Goal: Check status: Check status

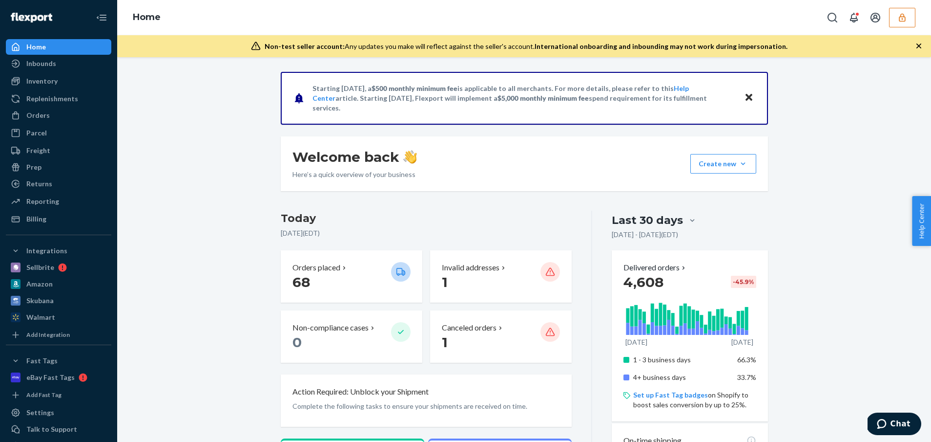
click at [901, 21] on icon "button" at bounding box center [903, 18] width 10 height 10
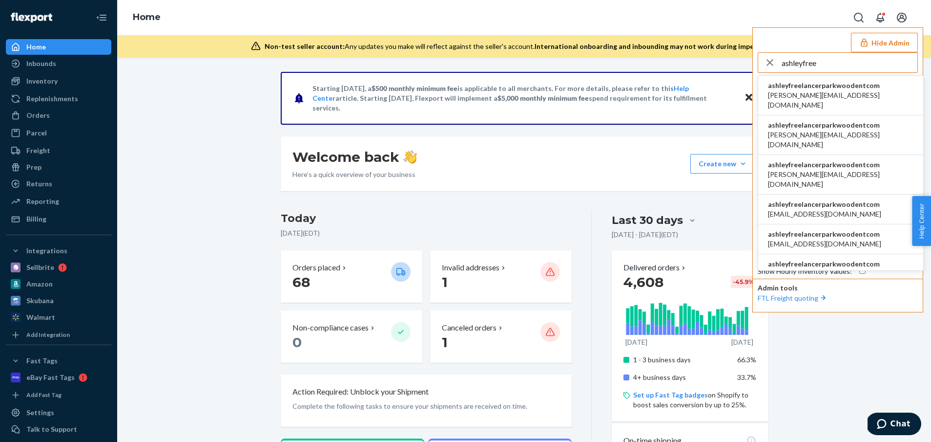
type input "ashleyfree"
click at [813, 87] on span "ashleyfreelancerparkwoodentcom" at bounding box center [841, 86] width 146 height 10
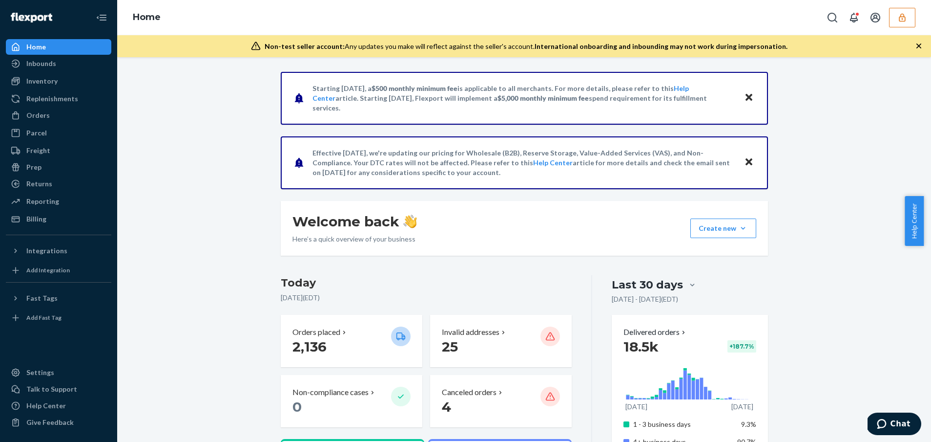
click at [895, 15] on button "button" at bounding box center [902, 18] width 26 height 20
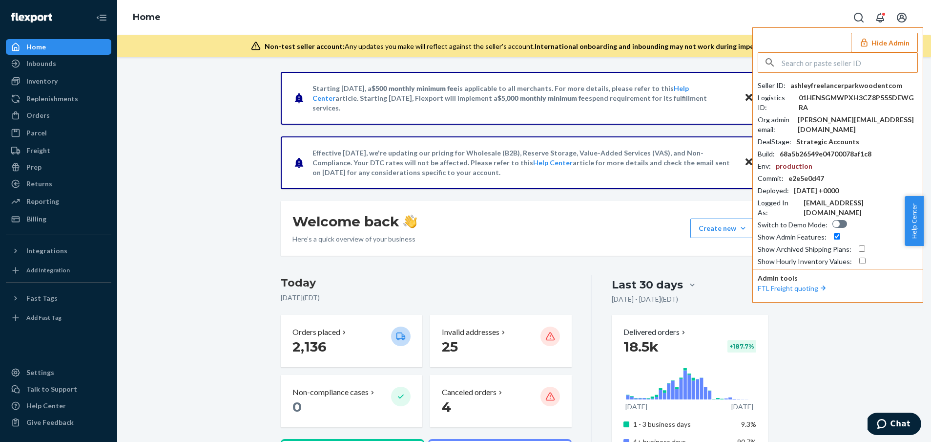
click at [884, 41] on button "Hide Admin" at bounding box center [884, 43] width 67 height 20
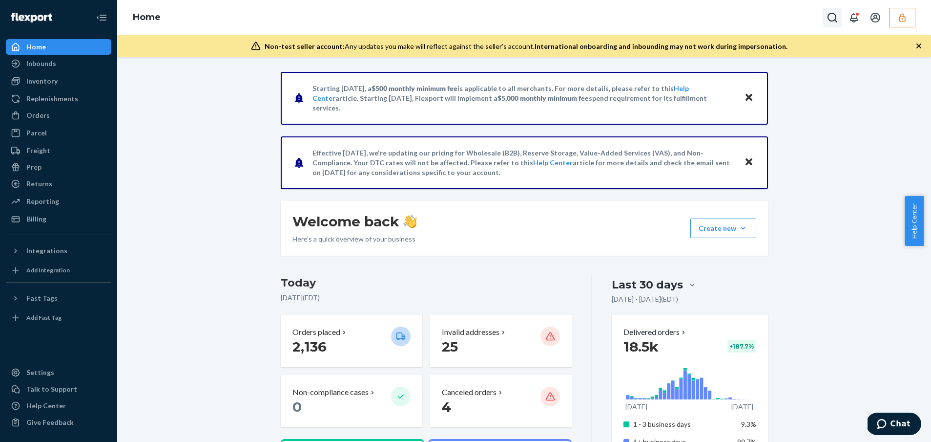
click at [827, 14] on icon "Open Search Box" at bounding box center [833, 18] width 12 height 12
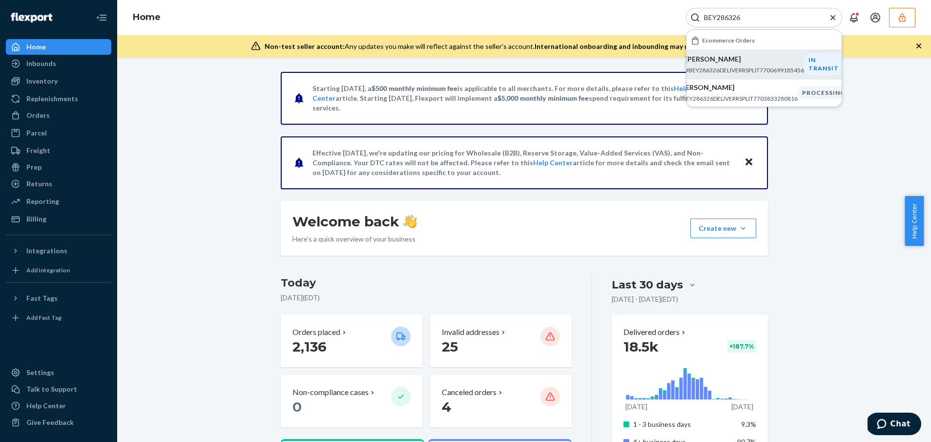
type input "BEY286326"
click at [774, 74] on p "#BEY286326DELIVERRSPLIT7700699185456" at bounding box center [744, 70] width 119 height 8
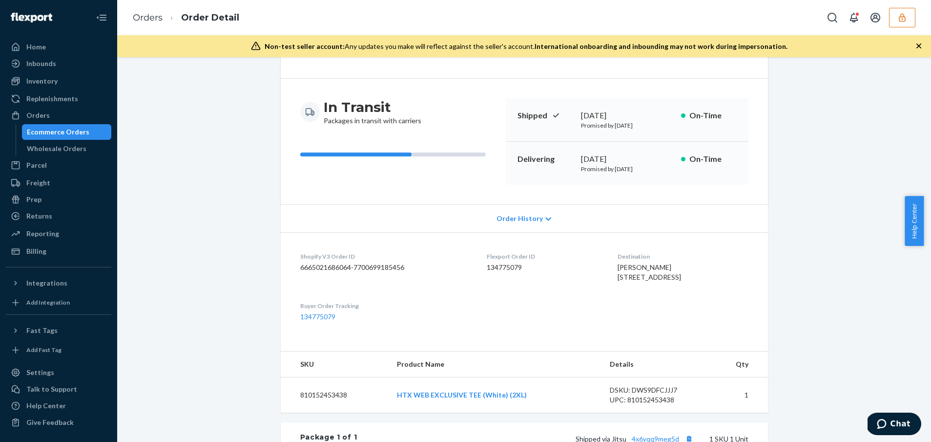
scroll to position [300, 0]
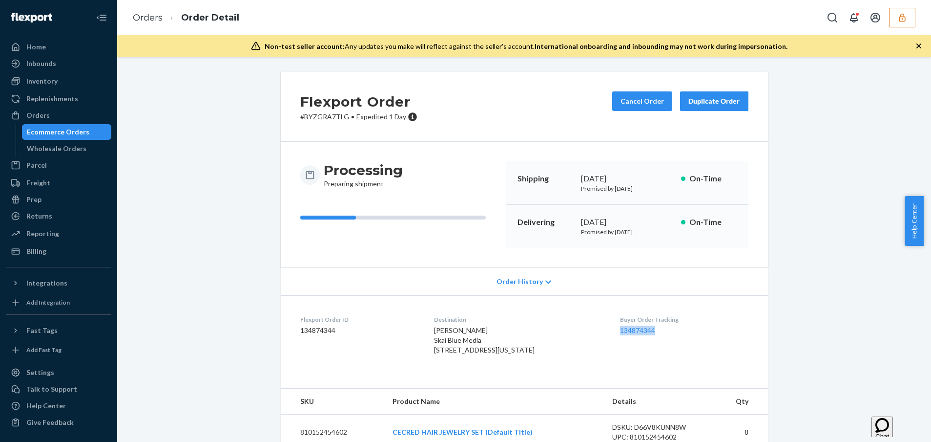
scroll to position [125, 0]
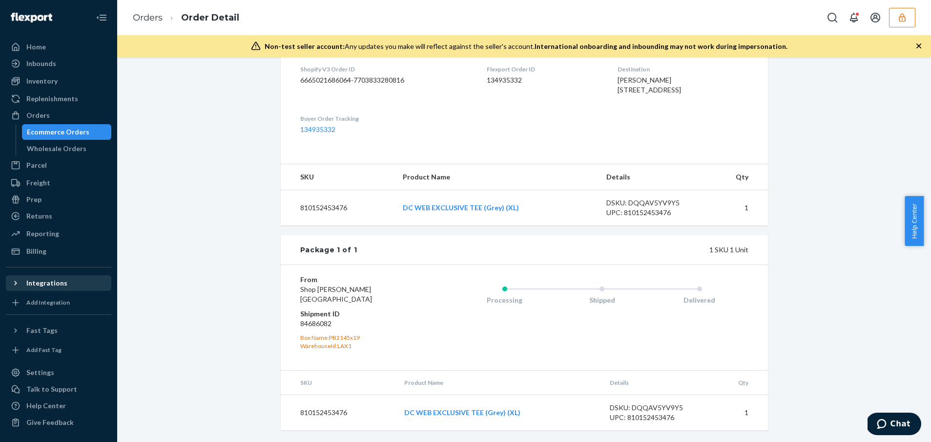
scroll to position [48, 0]
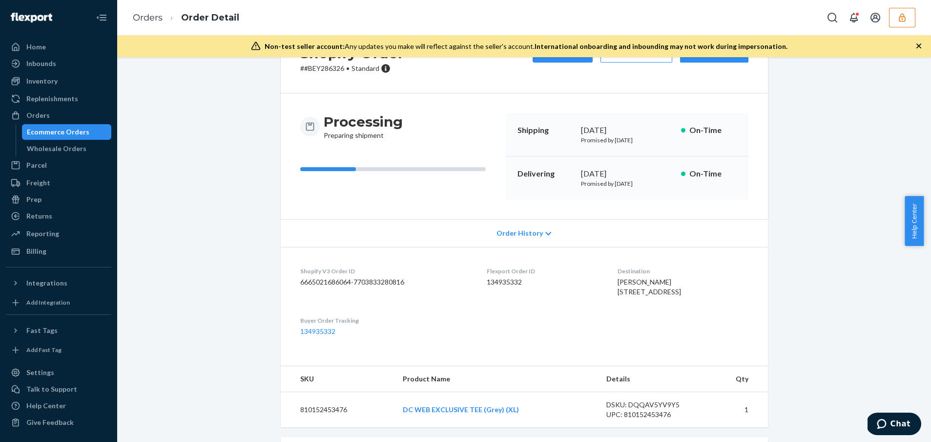
click at [674, 108] on div "Processing Preparing shipment Shipping August 21, 2025 Promised by August 22, 2…" at bounding box center [524, 156] width 487 height 126
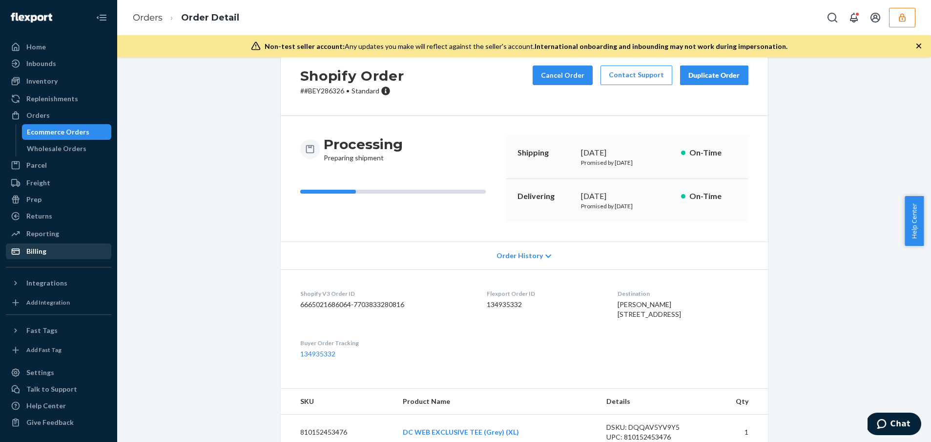
scroll to position [0, 0]
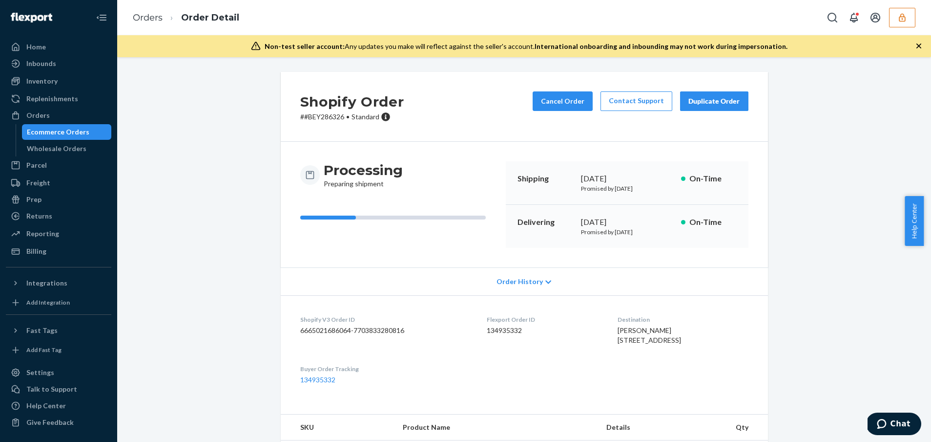
click at [499, 335] on dd "134935332" at bounding box center [544, 330] width 115 height 10
click at [498, 332] on dd "134935332" at bounding box center [544, 330] width 115 height 10
copy dd "134935332"
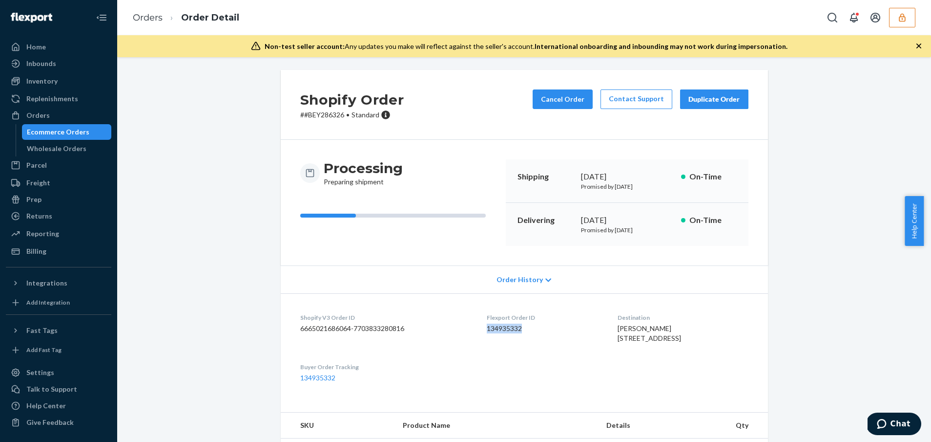
click at [901, 21] on icon "button" at bounding box center [903, 18] width 10 height 10
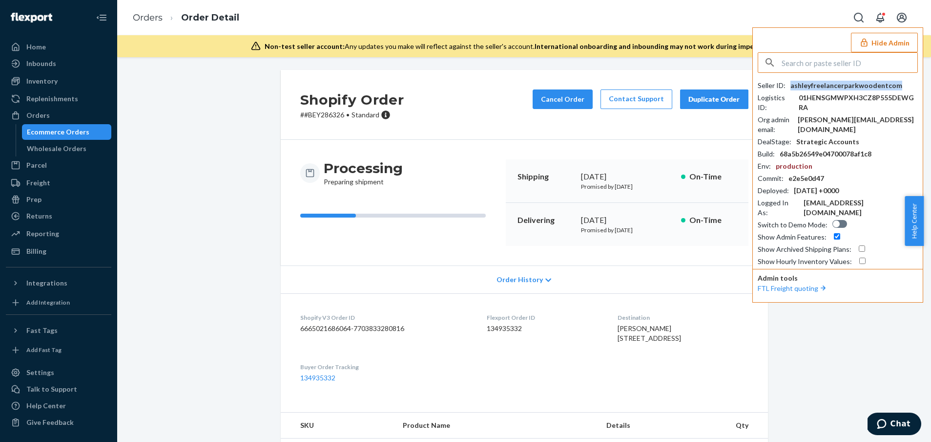
click at [891, 90] on div "ashleyfreelancerparkwoodentcom" at bounding box center [847, 86] width 112 height 10
click at [56, 36] on div "Home Inbounds Shipping Plans Problems Inventory Products Replenishments Orders …" at bounding box center [58, 221] width 117 height 442
click at [55, 41] on div "Home" at bounding box center [59, 47] width 104 height 14
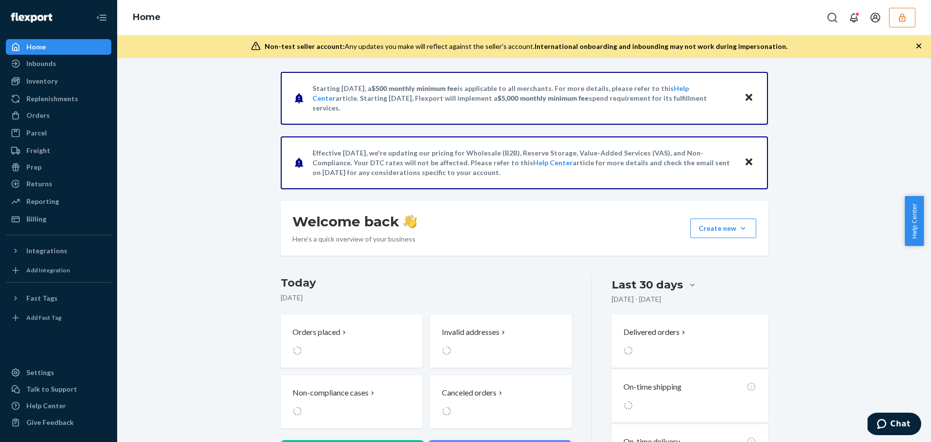
click at [908, 20] on button "button" at bounding box center [902, 18] width 26 height 20
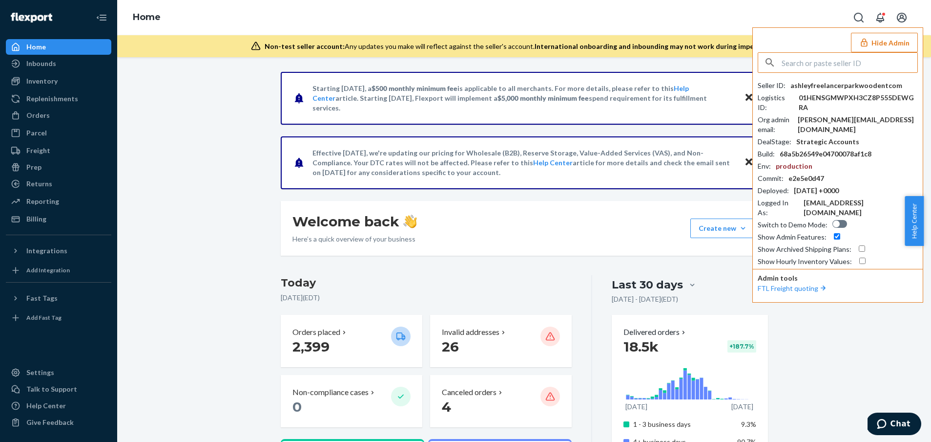
click at [882, 46] on button "Hide Admin" at bounding box center [884, 43] width 67 height 20
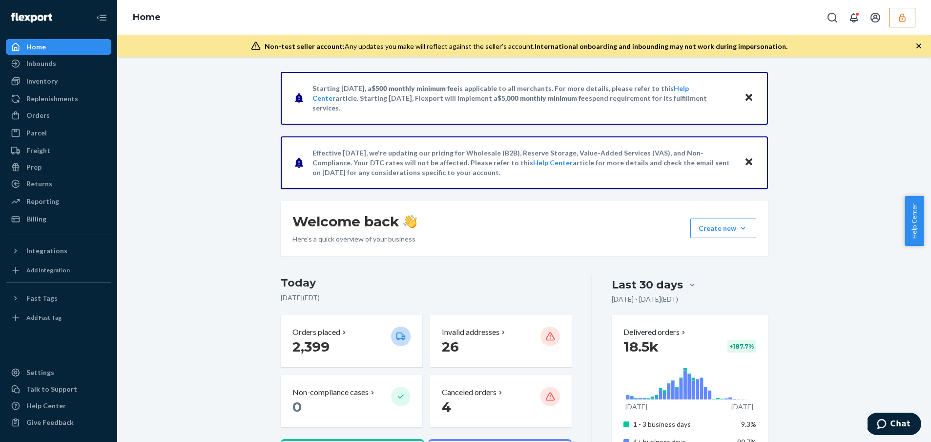
click at [895, 19] on button "button" at bounding box center [902, 18] width 26 height 20
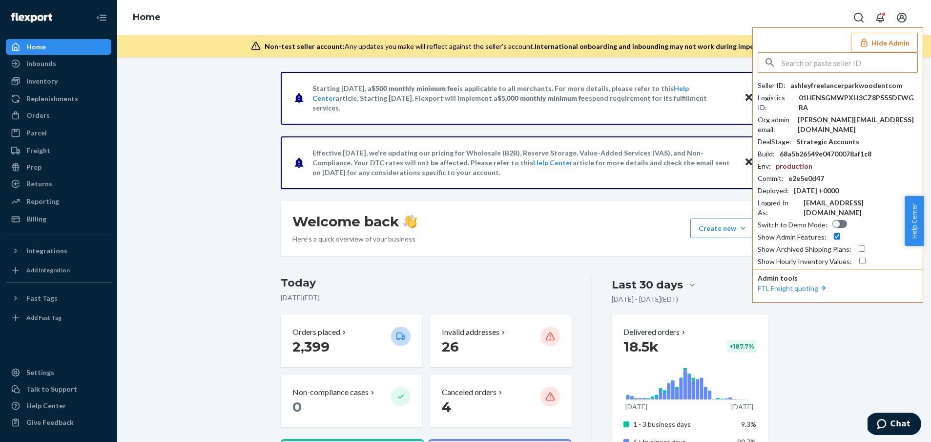
click at [890, 37] on button "Hide Admin" at bounding box center [884, 43] width 67 height 20
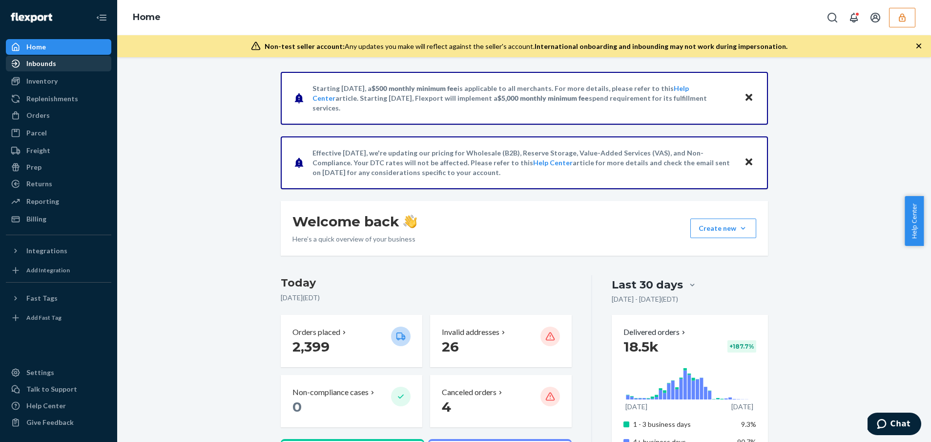
click at [49, 59] on div "Inbounds" at bounding box center [41, 64] width 30 height 10
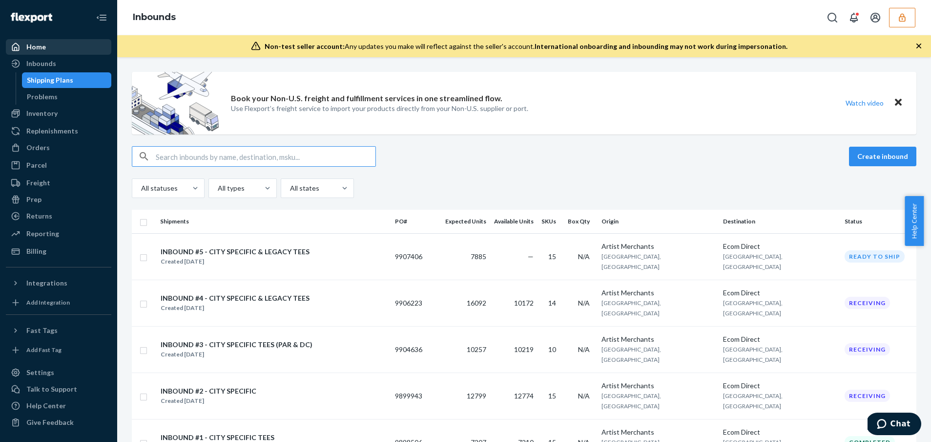
click at [39, 42] on div "Home" at bounding box center [36, 47] width 20 height 10
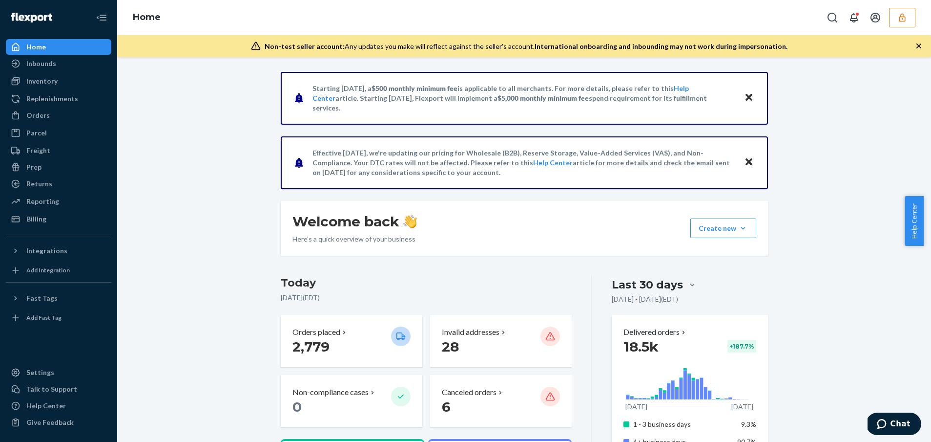
click at [892, 17] on button "button" at bounding box center [902, 18] width 26 height 20
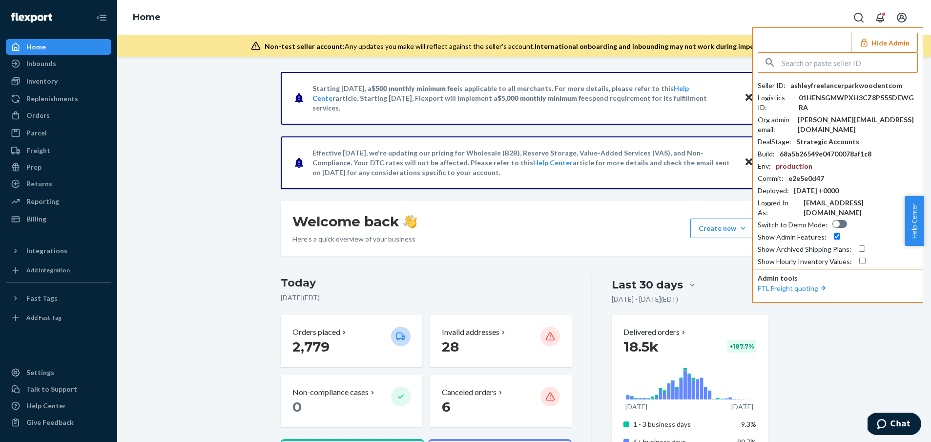
click at [876, 44] on button "Hide Admin" at bounding box center [884, 43] width 67 height 20
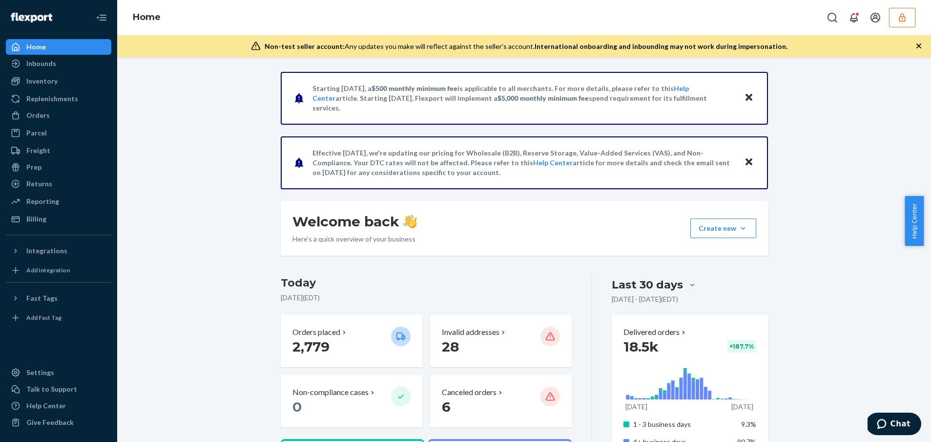
click at [894, 13] on button "button" at bounding box center [902, 18] width 26 height 20
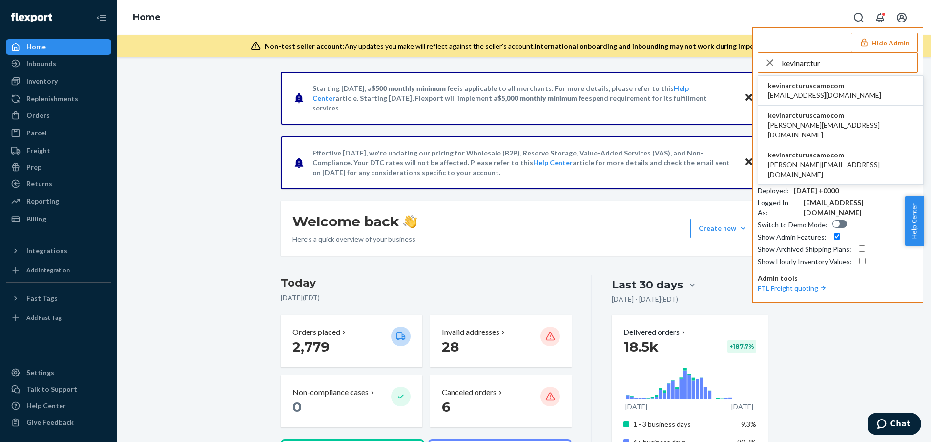
type input "kevinarctur"
click at [792, 93] on span "info@arcturuscamo.com" at bounding box center [824, 95] width 113 height 10
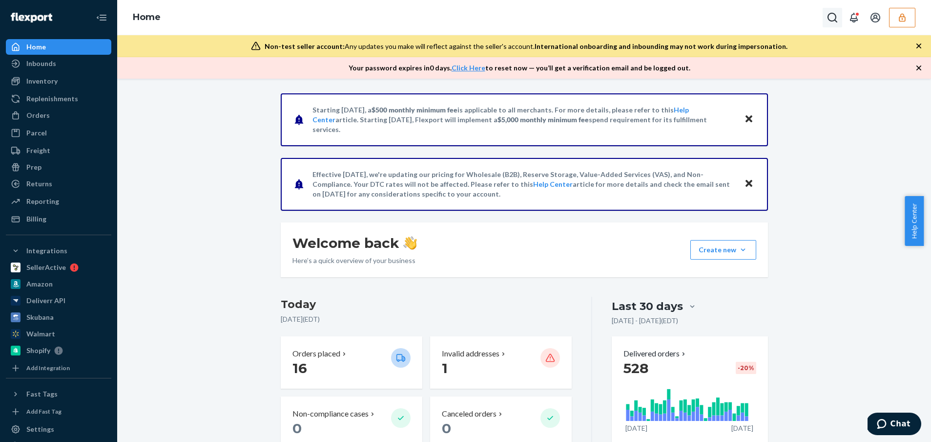
click at [840, 15] on button "Open Search Box" at bounding box center [833, 18] width 20 height 20
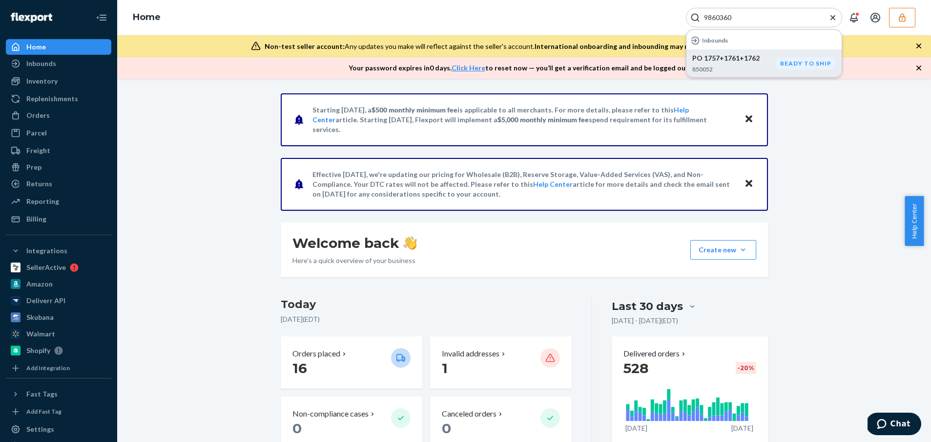
type input "9860360"
click at [750, 60] on p "PO 1757+1761+1762" at bounding box center [735, 58] width 84 height 10
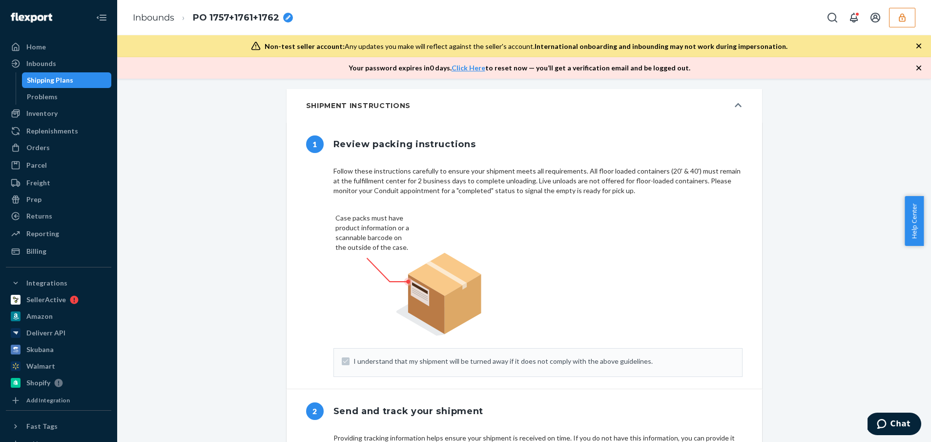
scroll to position [469, 0]
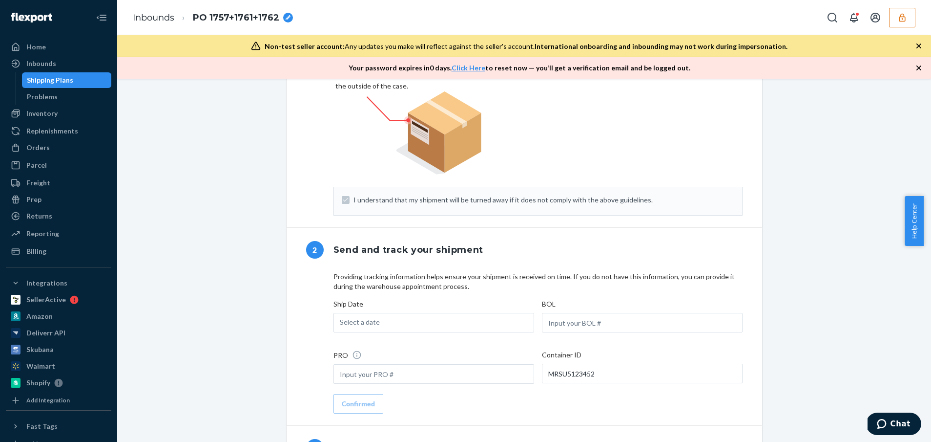
click at [908, 21] on button "button" at bounding box center [902, 18] width 26 height 20
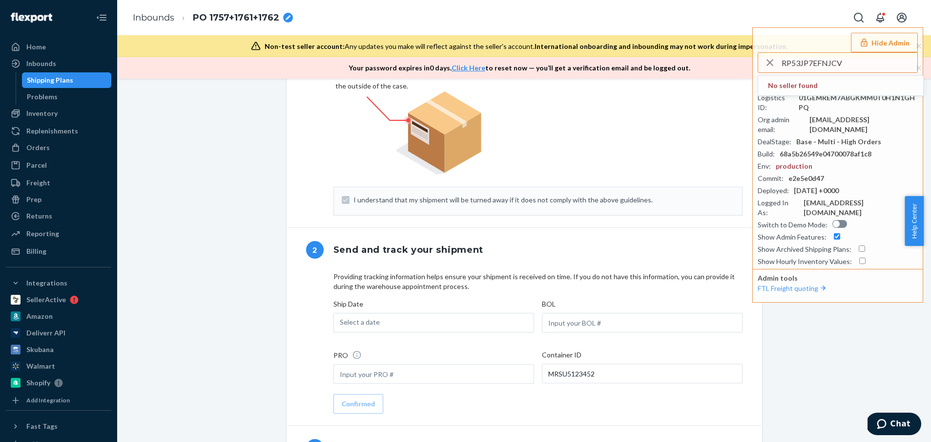
type input "RP53JP7EFNJCV"
click at [766, 64] on icon "button" at bounding box center [770, 63] width 12 height 20
click at [815, 61] on input "text" at bounding box center [850, 63] width 136 height 20
paste input "RP53JP7EFNJCV"
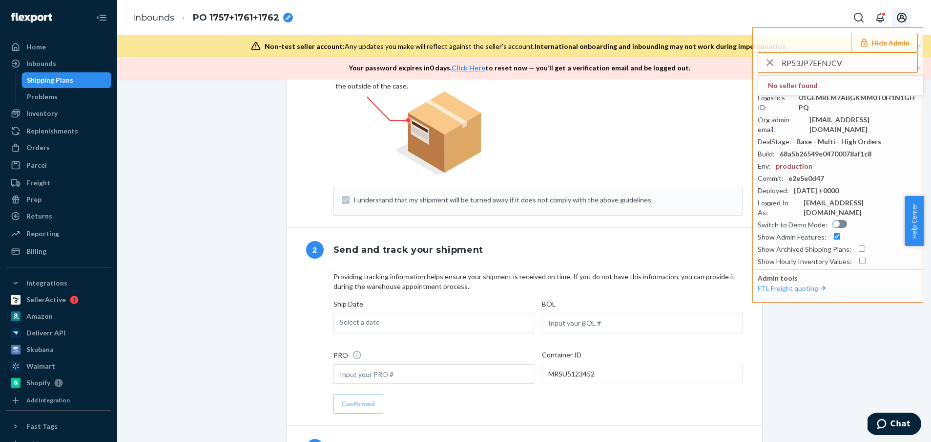
type input "RP53JP7EFNJCV"
click at [909, 16] on button "Open account menu" at bounding box center [902, 18] width 20 height 20
click at [805, 26] on div "Inbounds PO 1757+1761+1762 Hide Admin RP53JP7EFNJCV No seller found Seller ID :…" at bounding box center [524, 17] width 814 height 35
click at [869, 42] on icon "button" at bounding box center [865, 43] width 10 height 10
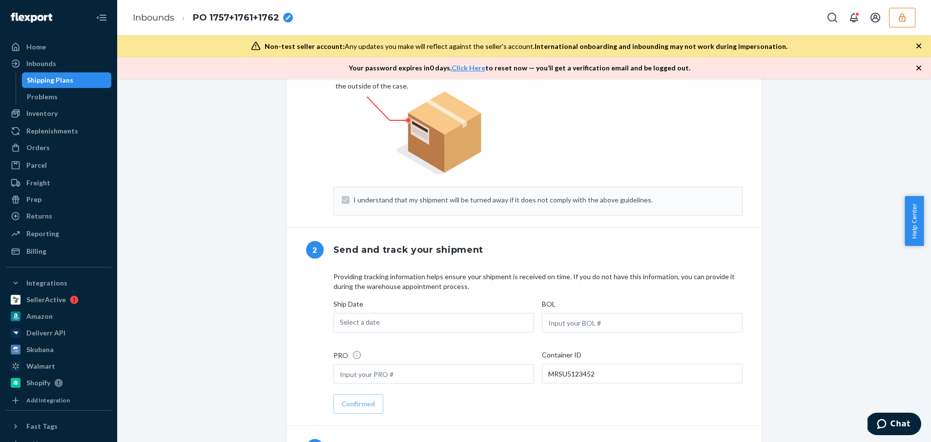
click at [893, 15] on button "button" at bounding box center [902, 18] width 26 height 20
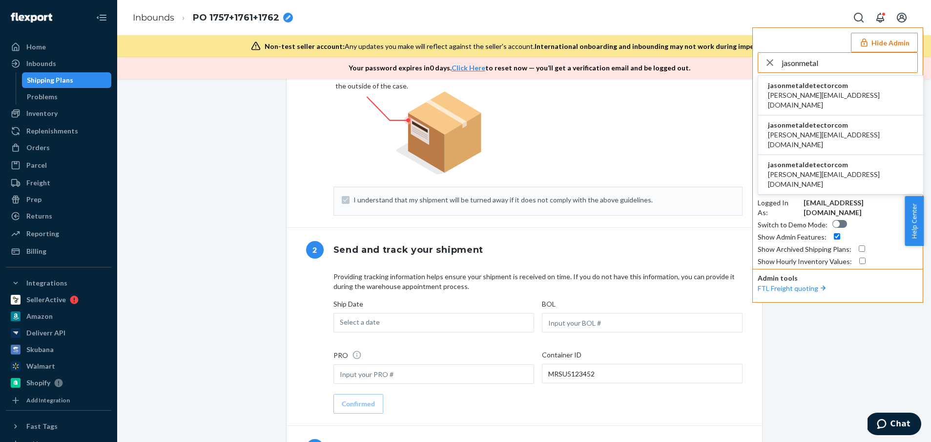
type input "jasonmetal"
click at [827, 92] on span "jason@metaldetector.com" at bounding box center [841, 100] width 146 height 20
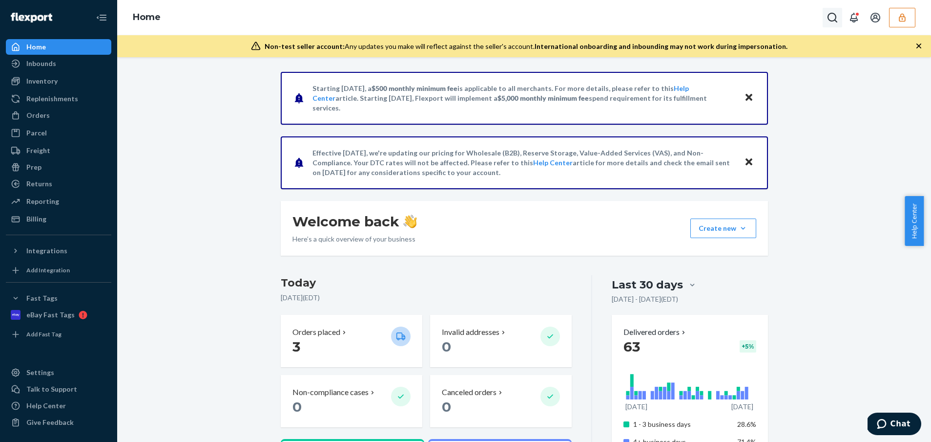
click at [825, 21] on button "Open Search Box" at bounding box center [833, 18] width 20 height 20
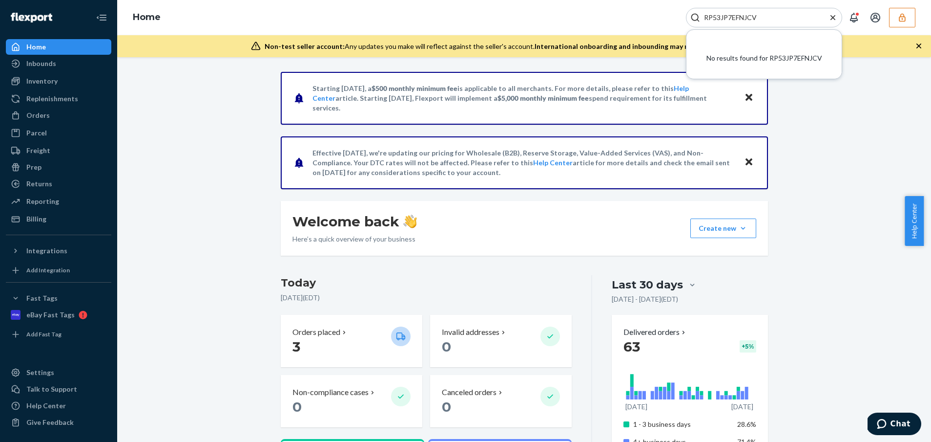
type input "RP53JP7EFNJCV"
click at [835, 14] on icon "Close Search" at bounding box center [833, 18] width 10 height 10
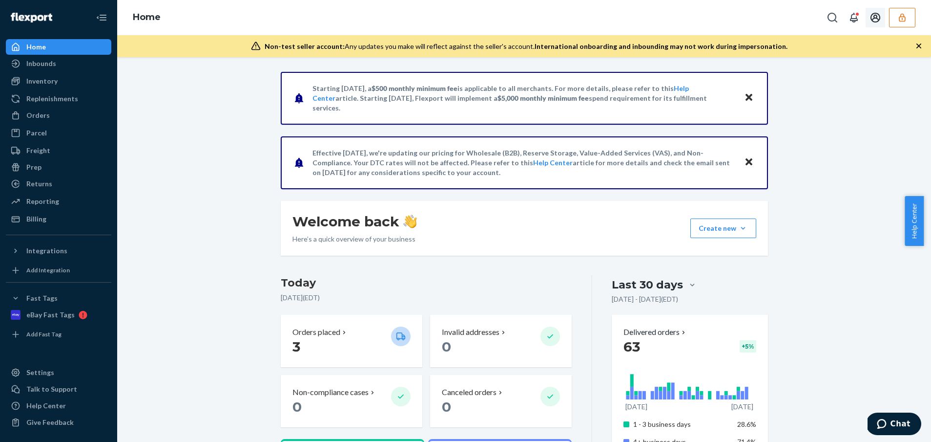
click at [897, 18] on button "button" at bounding box center [902, 18] width 26 height 20
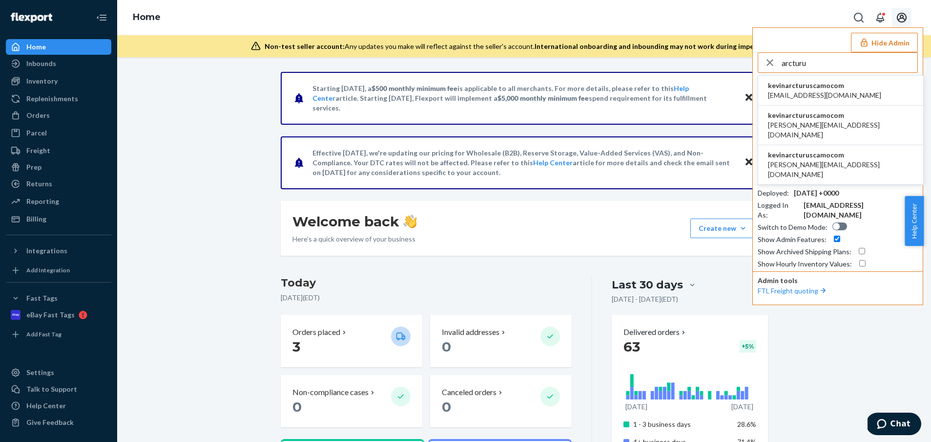
type input "arcturu"
click at [810, 82] on span "kevinarcturuscamocom" at bounding box center [824, 86] width 113 height 10
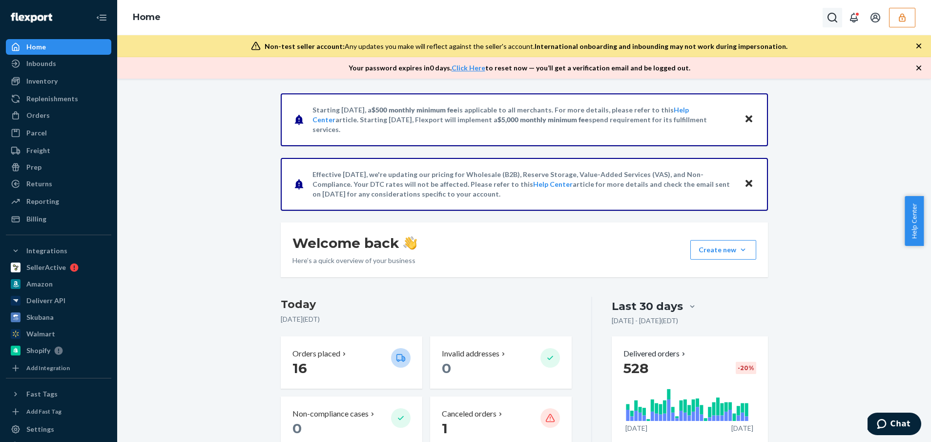
click at [832, 21] on icon "Open Search Box" at bounding box center [833, 18] width 12 height 12
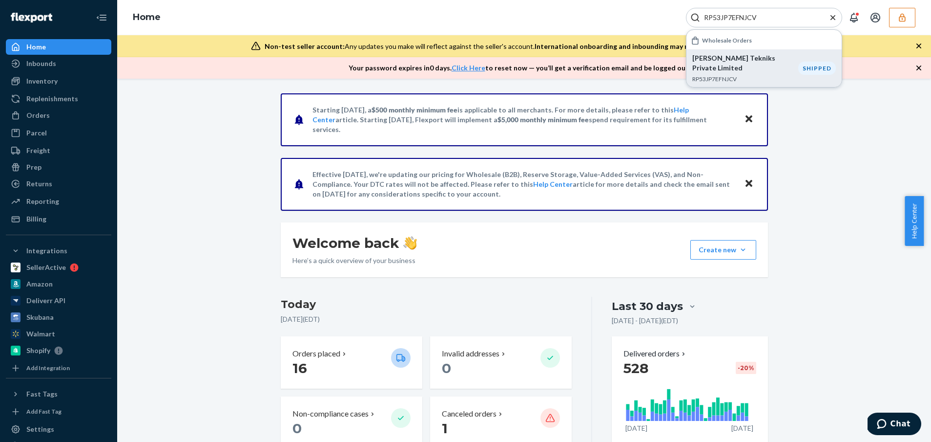
type input "RP53JP7EFNJCV"
click at [771, 58] on p "Navdeep Tekniks Private Limited" at bounding box center [746, 63] width 106 height 20
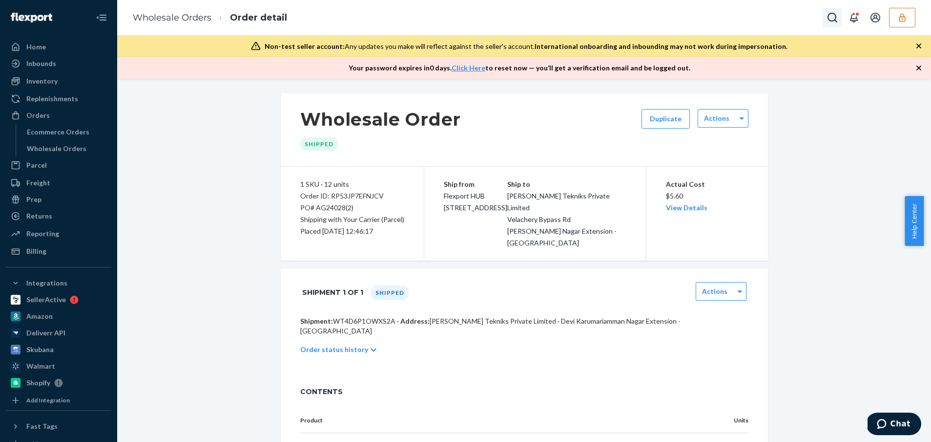
click at [824, 16] on button "Open Search Box" at bounding box center [833, 18] width 20 height 20
click at [833, 17] on icon "Close Search" at bounding box center [833, 17] width 5 height 5
click at [341, 316] on p "Shipment: WT4D6P1OWXS2A · Address: Navdeep Tekniks Private Limited · Devi Karum…" at bounding box center [524, 326] width 448 height 20
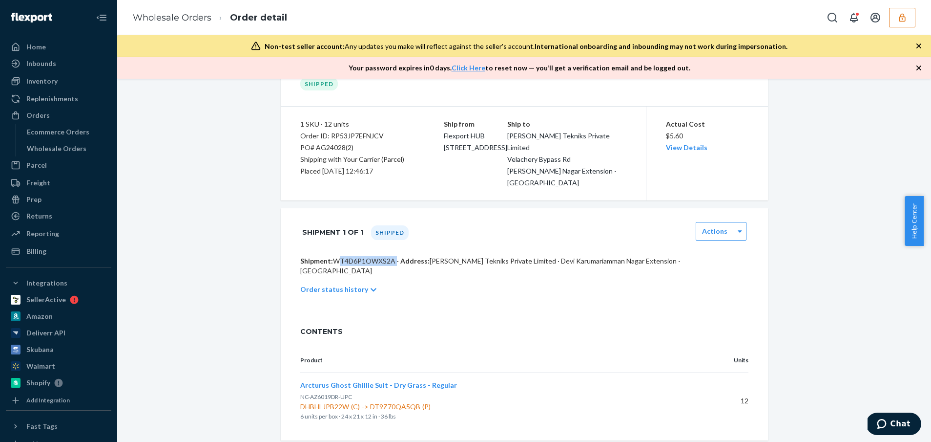
drag, startPoint x: 492, startPoint y: 168, endPoint x: 555, endPoint y: 170, distance: 63.1
click at [555, 170] on div "Ship from Flexport HUB 2615 E 3rd Street San Bernardino, CA 92408 Ship to Navde…" at bounding box center [535, 153] width 222 height 94
drag, startPoint x: 556, startPoint y: 170, endPoint x: 529, endPoint y: 170, distance: 27.4
click at [556, 170] on div "Ship to Navdeep Tekniks Private Limited Velachery Bypass Rd Devi Karumariamman …" at bounding box center [567, 153] width 120 height 70
drag, startPoint x: 496, startPoint y: 170, endPoint x: 557, endPoint y: 172, distance: 61.6
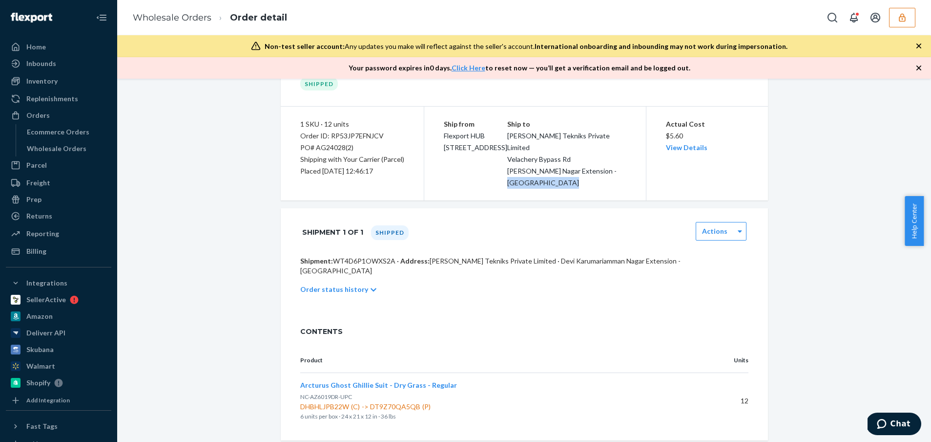
click at [557, 172] on div "Ship to Navdeep Tekniks Private Limited Velachery Bypass Rd Devi Karumariamman …" at bounding box center [567, 153] width 120 height 70
copy span "Chennai, TN 600042"
click at [539, 181] on div "Ship from Flexport HUB 2615 E 3rd Street San Bernardino, CA 92408 Ship to Navde…" at bounding box center [535, 153] width 222 height 94
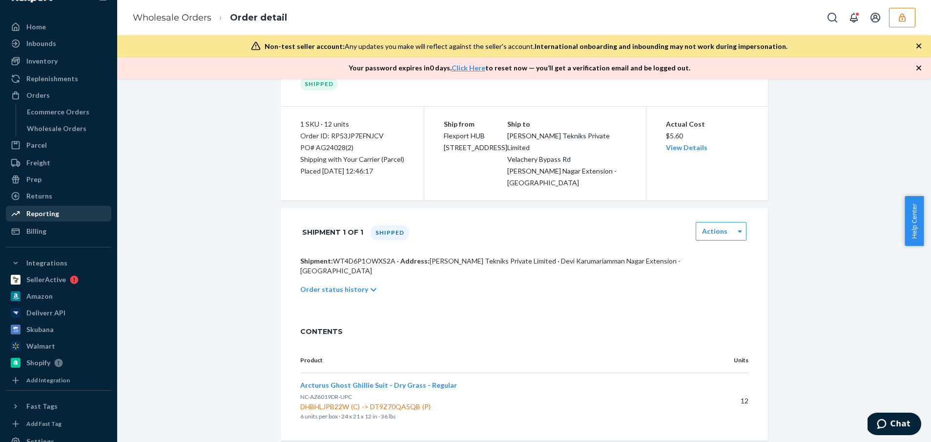
scroll to position [0, 0]
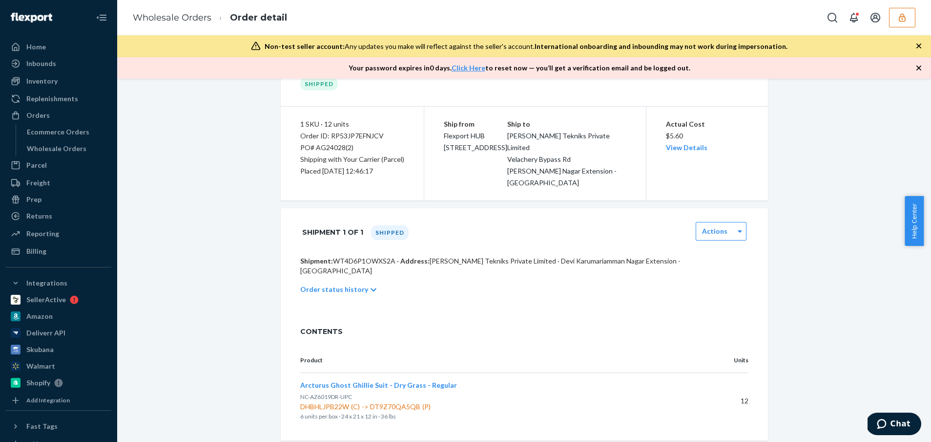
click at [347, 380] on span "Arcturus Ghost Ghillie Suit - Dry Grass - Regular" at bounding box center [378, 384] width 157 height 8
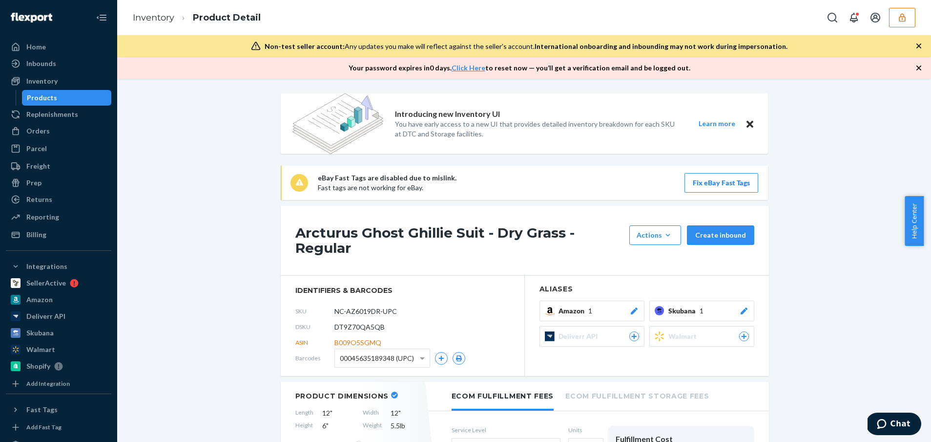
click at [355, 331] on span "DT9Z70QA5QB" at bounding box center [360, 327] width 50 height 10
copy span "DT9Z70QA5QB"
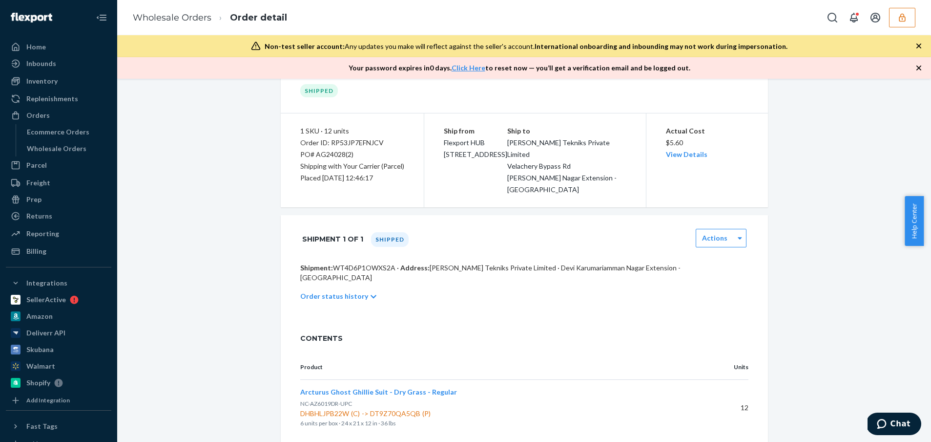
scroll to position [42, 0]
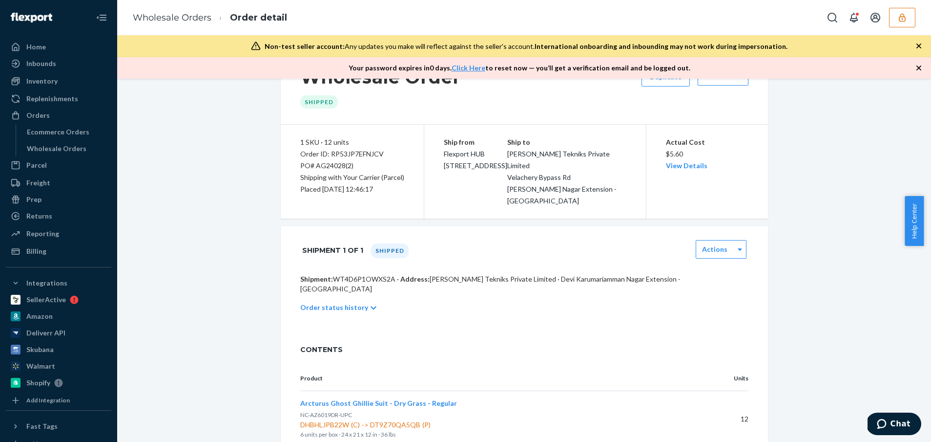
click at [348, 398] on button "Arcturus Ghost Ghillie Suit - Dry Grass - Regular" at bounding box center [378, 403] width 157 height 10
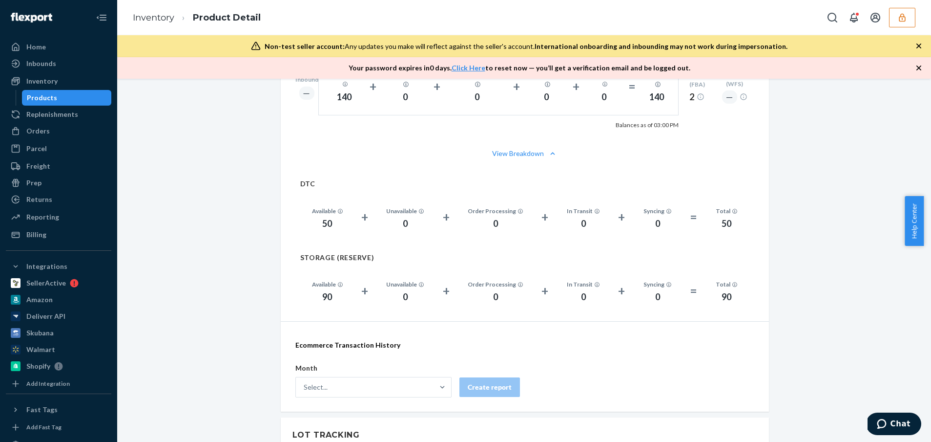
scroll to position [807, 0]
click at [909, 17] on button "button" at bounding box center [902, 18] width 26 height 20
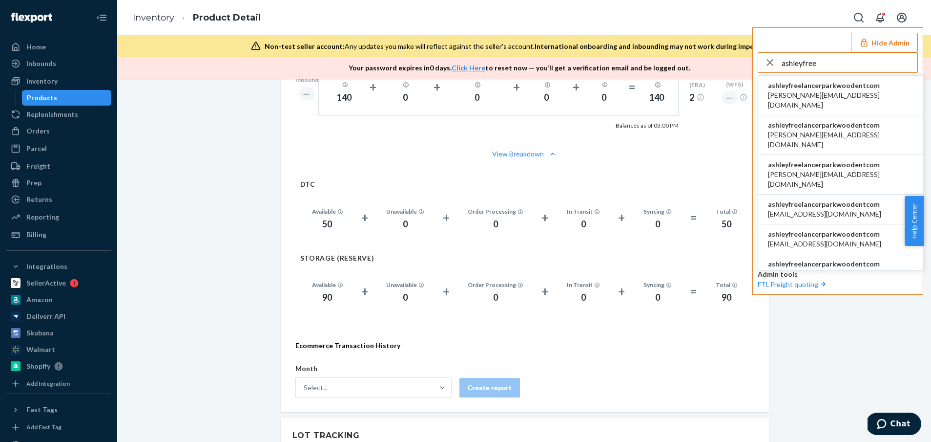
type input "ashleyfree"
click at [820, 94] on span "adnan@lazertechnologies.com" at bounding box center [841, 100] width 146 height 20
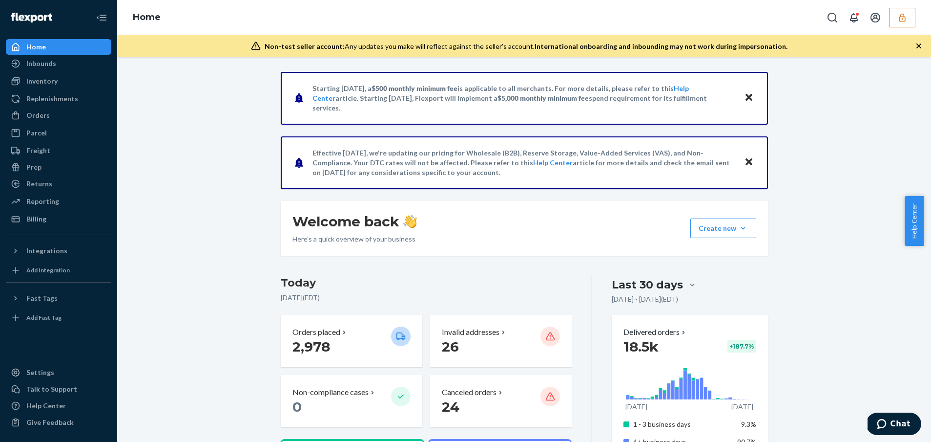
click at [905, 13] on icon "button" at bounding box center [903, 18] width 10 height 10
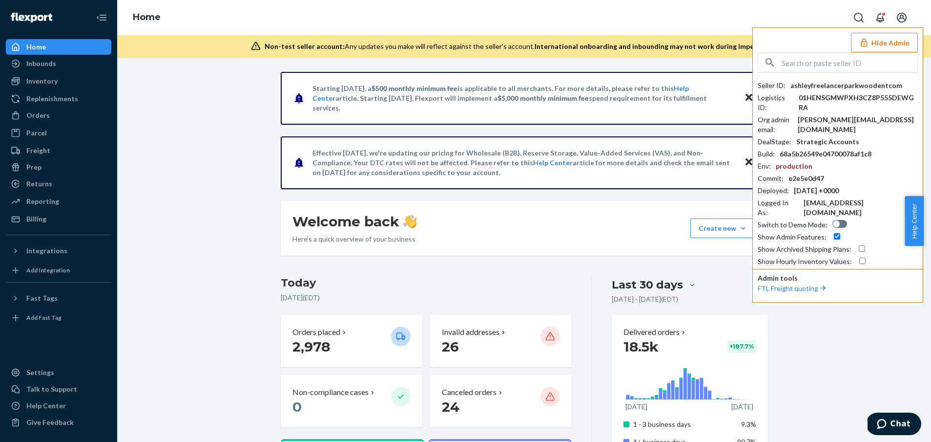
click at [893, 39] on button "Hide Admin" at bounding box center [884, 43] width 67 height 20
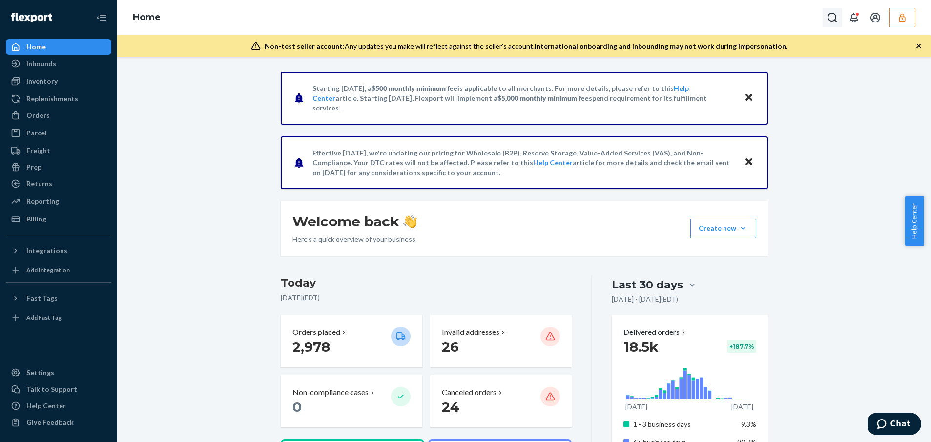
click at [828, 18] on icon "Open Search Box" at bounding box center [833, 18] width 10 height 10
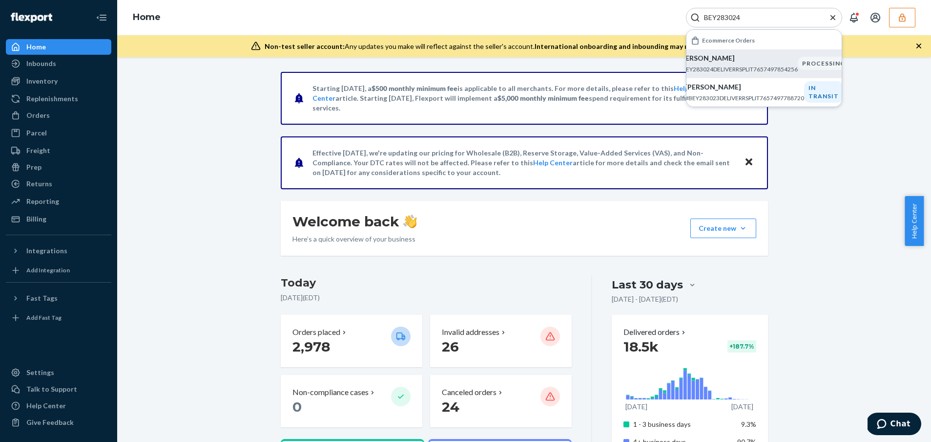
type input "BEY283024"
click at [789, 60] on p "Kortney Hall" at bounding box center [738, 58] width 119 height 10
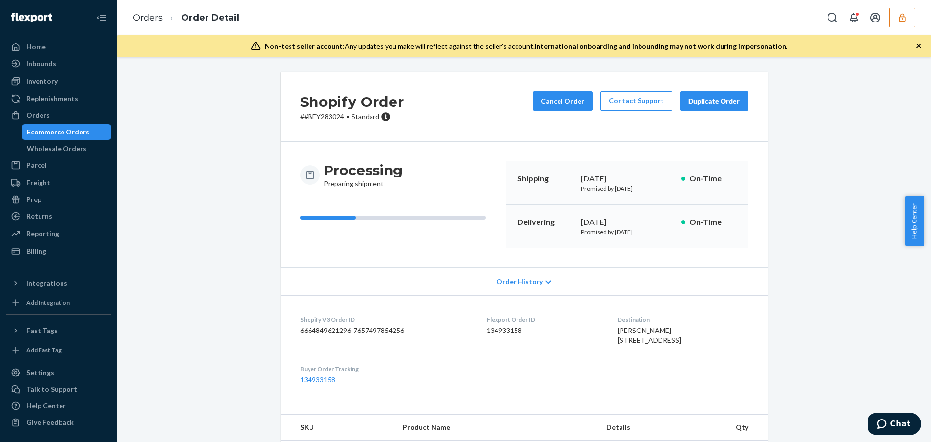
click at [897, 18] on button "button" at bounding box center [902, 18] width 26 height 20
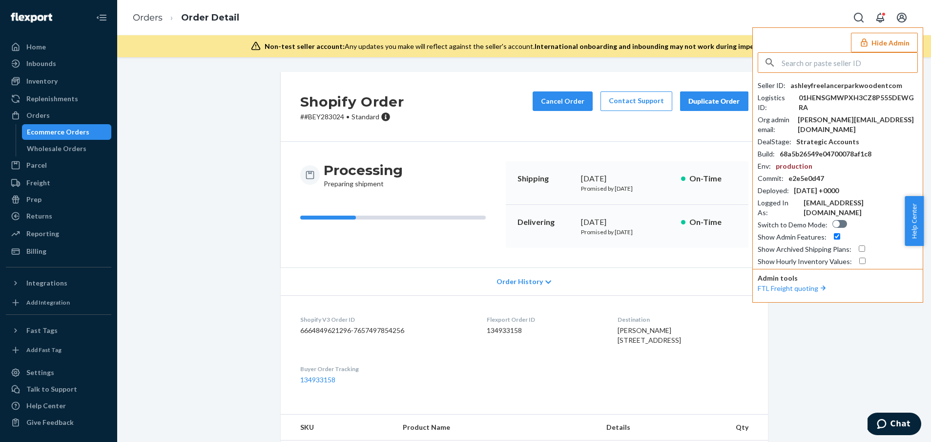
click at [889, 43] on button "Hide Admin" at bounding box center [884, 43] width 67 height 20
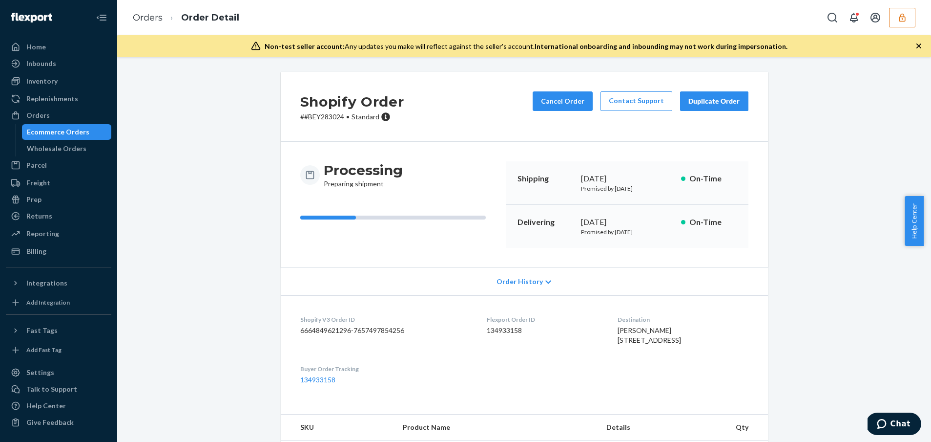
scroll to position [14, 0]
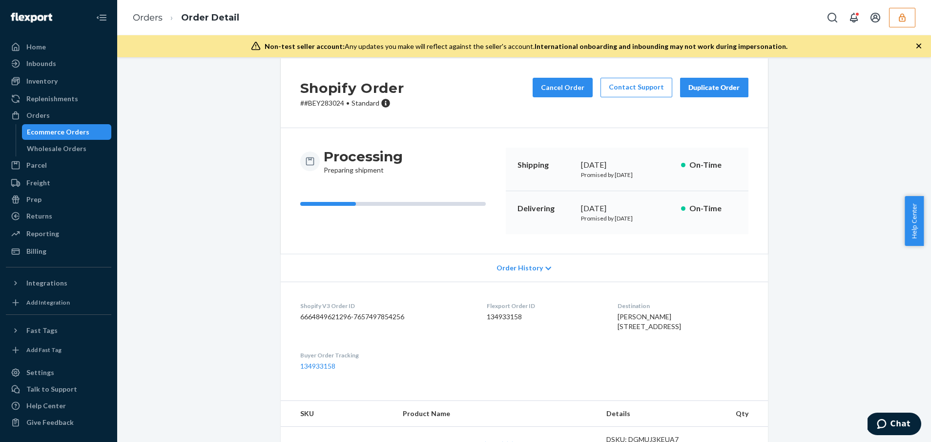
click at [78, 39] on div "Home Inbounds Shipping Plans Problems Inventory Products Replenishments Orders …" at bounding box center [58, 221] width 117 height 442
click at [75, 46] on div "Home" at bounding box center [59, 47] width 104 height 14
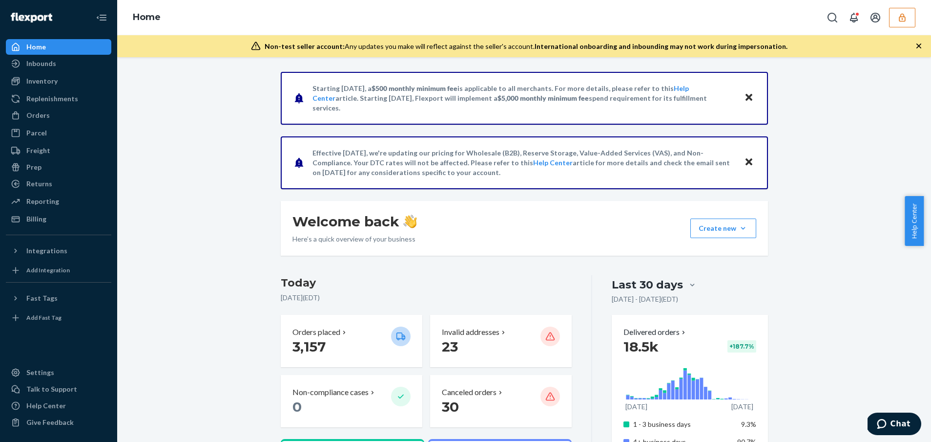
click at [907, 23] on button "button" at bounding box center [902, 18] width 26 height 20
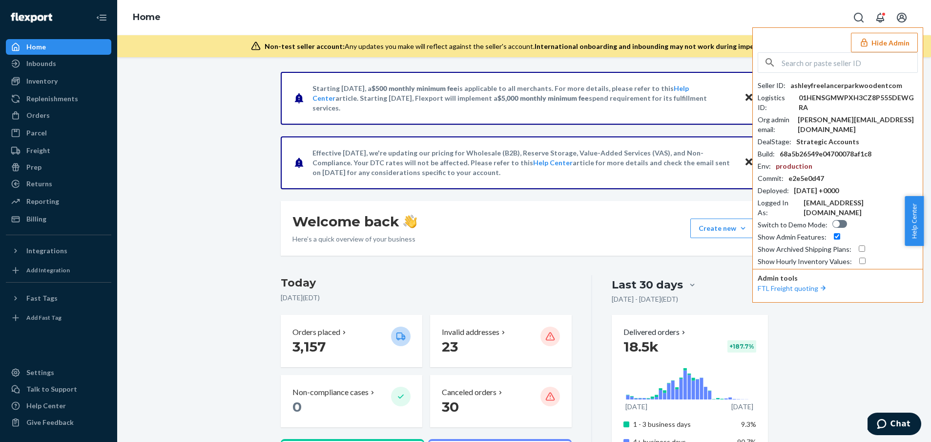
click at [876, 44] on button "Hide Admin" at bounding box center [884, 43] width 67 height 20
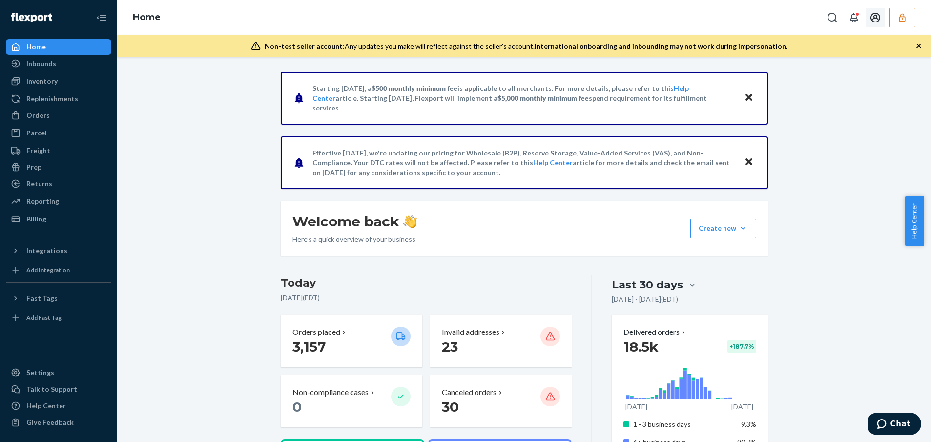
click at [883, 10] on div at bounding box center [869, 18] width 93 height 20
click at [889, 19] on div at bounding box center [869, 18] width 93 height 20
click at [895, 19] on button "button" at bounding box center [902, 18] width 26 height 20
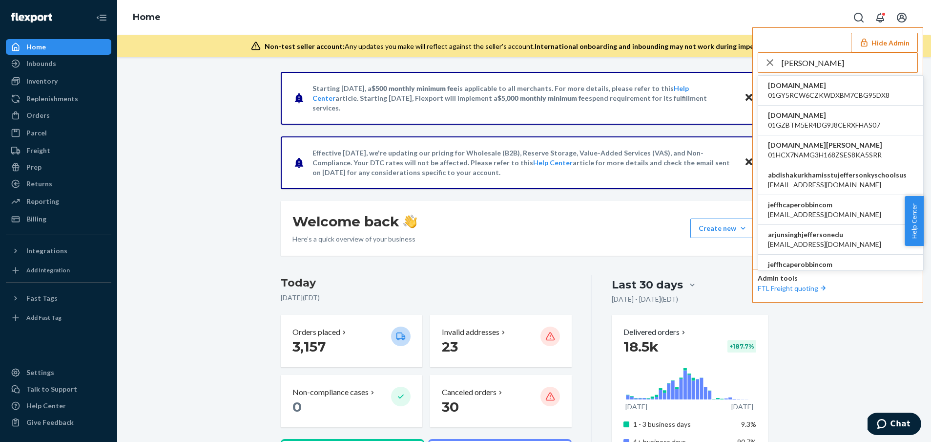
type input "jeff"
click at [829, 207] on span "jeffhcaperobbincom" at bounding box center [824, 205] width 113 height 10
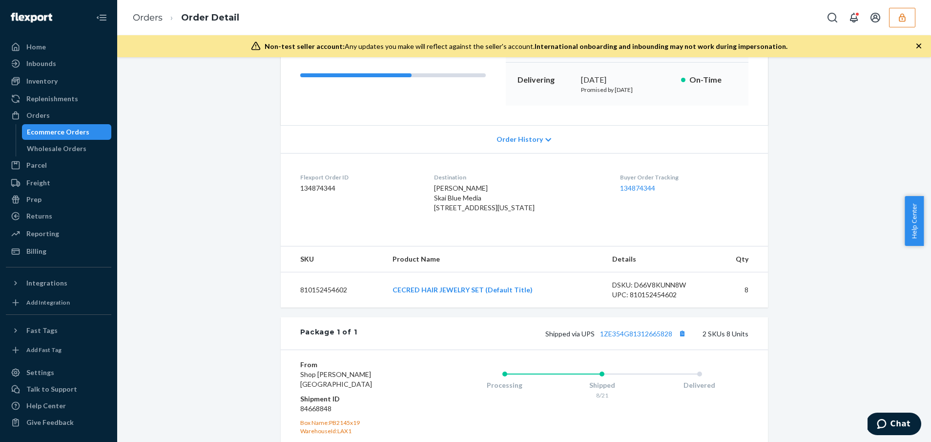
scroll to position [142, 0]
click at [627, 189] on link "134874344" at bounding box center [637, 188] width 35 height 8
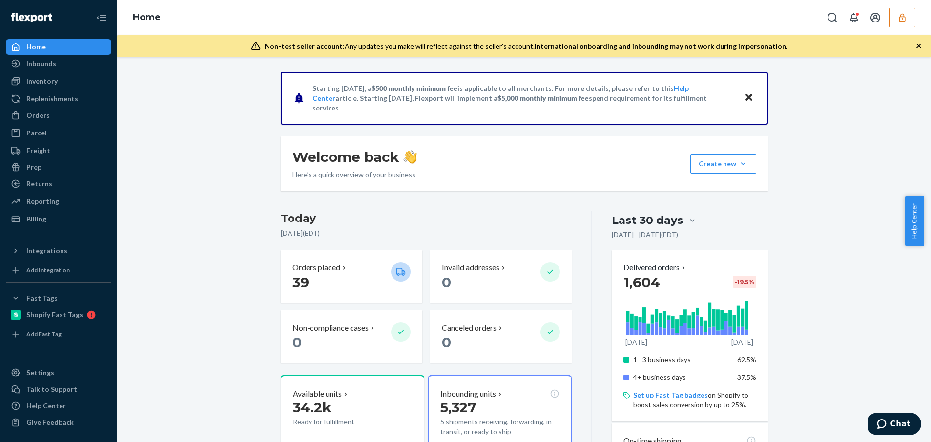
click at [890, 19] on button "button" at bounding box center [902, 18] width 26 height 20
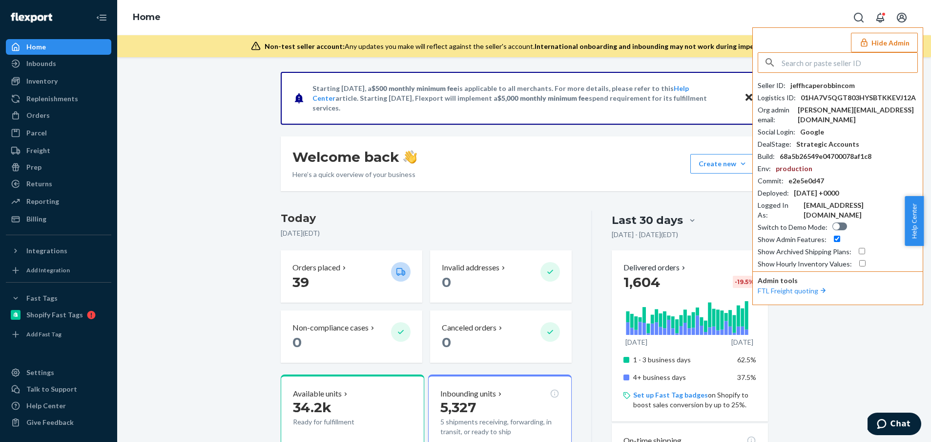
click at [874, 47] on button "Hide Admin" at bounding box center [884, 43] width 67 height 20
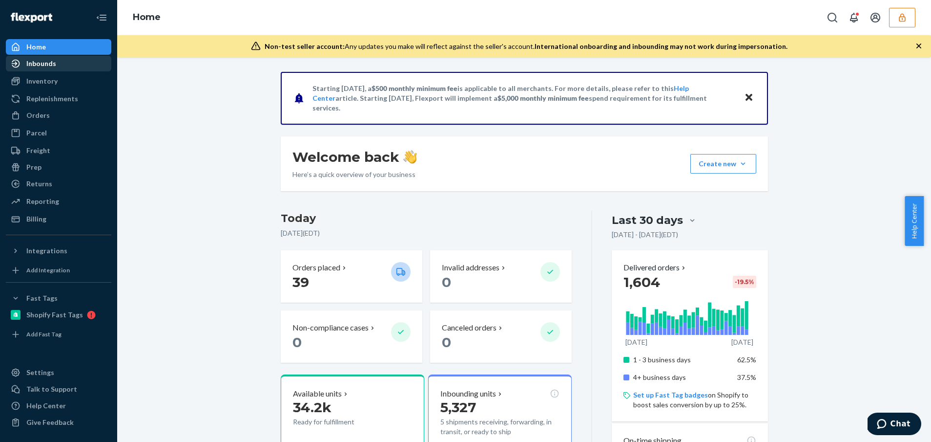
click at [44, 66] on div "Inbounds" at bounding box center [41, 64] width 30 height 10
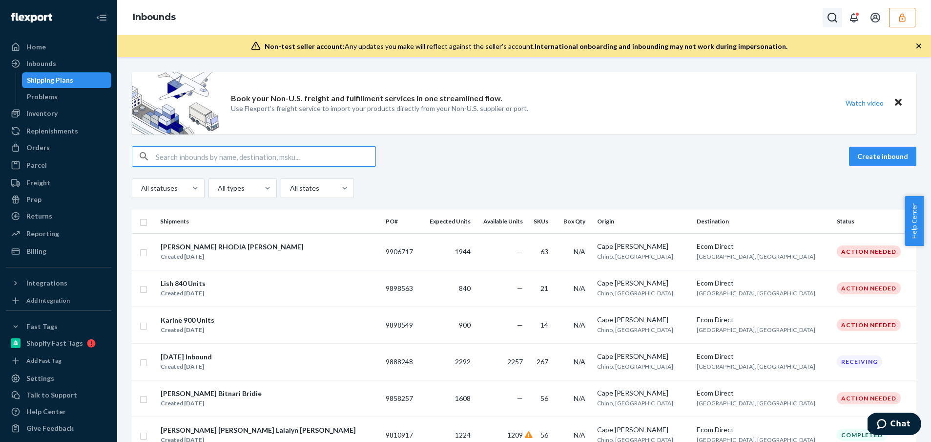
click at [835, 21] on icon "Open Search Box" at bounding box center [833, 18] width 12 height 12
click at [29, 65] on div "Inbounds" at bounding box center [41, 64] width 30 height 10
drag, startPoint x: 47, startPoint y: 42, endPoint x: 62, endPoint y: 40, distance: 14.7
click at [47, 42] on div "Home" at bounding box center [59, 47] width 104 height 14
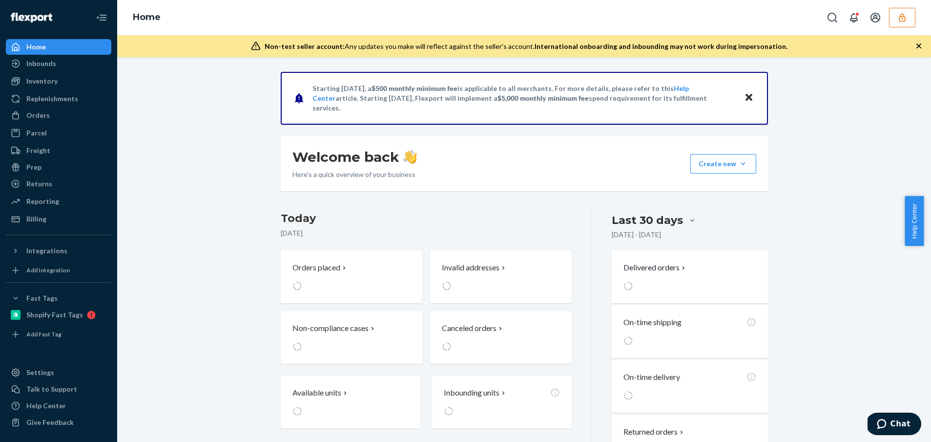
click at [904, 15] on icon "button" at bounding box center [902, 17] width 6 height 8
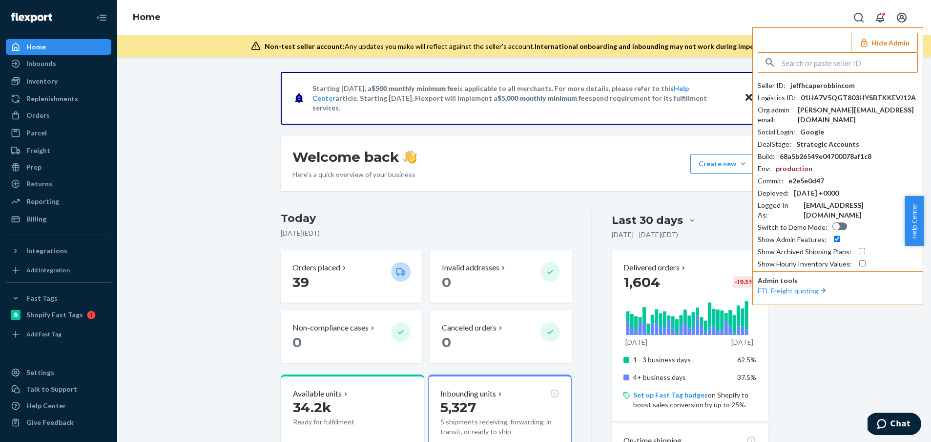
click at [859, 84] on div "Seller ID : jeffhcaperobbincom" at bounding box center [838, 86] width 160 height 10
click at [852, 86] on div "Seller ID : jeffhcaperobbincom" at bounding box center [838, 86] width 160 height 10
click at [850, 86] on div "jeffhcaperobbincom" at bounding box center [823, 86] width 64 height 10
copy div "jeffhcaperobbincom"
click at [837, 66] on input "text" at bounding box center [850, 63] width 136 height 20
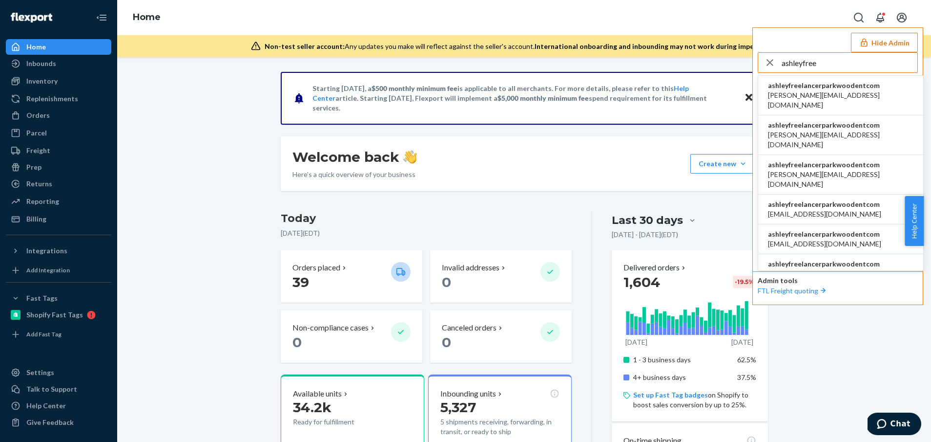
type input "ashleyfree"
click at [823, 94] on span "adnan@lazertechnologies.com" at bounding box center [841, 100] width 146 height 20
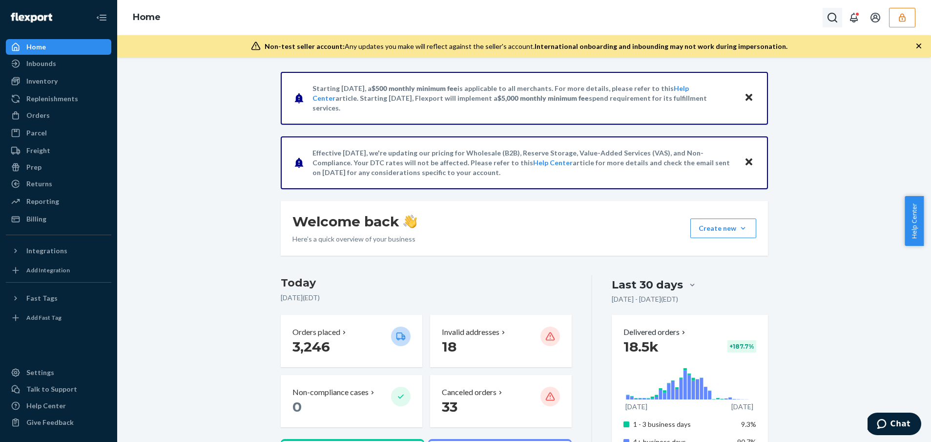
click at [828, 16] on icon "Open Search Box" at bounding box center [833, 18] width 10 height 10
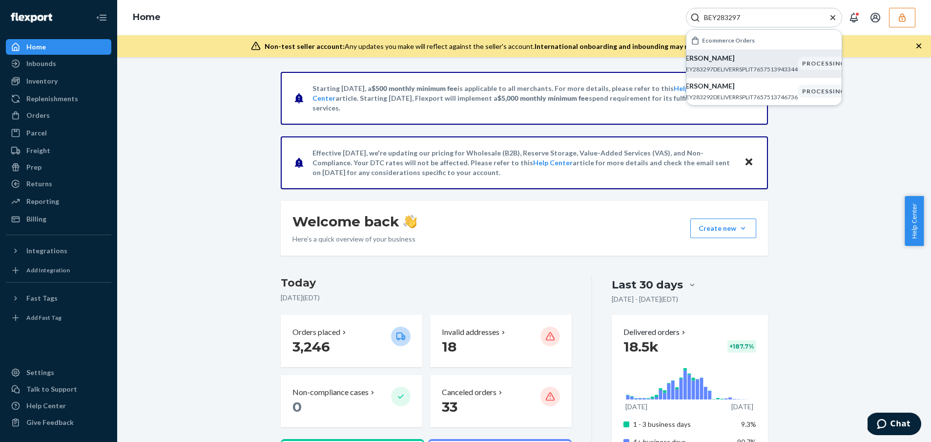
type input "BEY283297"
click at [782, 63] on p "[PERSON_NAME]" at bounding box center [738, 58] width 119 height 10
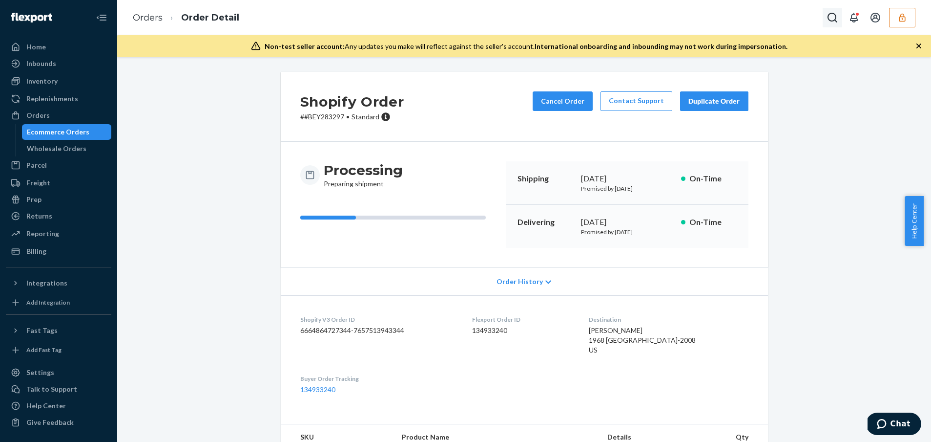
click at [831, 21] on icon "Open Search Box" at bounding box center [833, 18] width 12 height 12
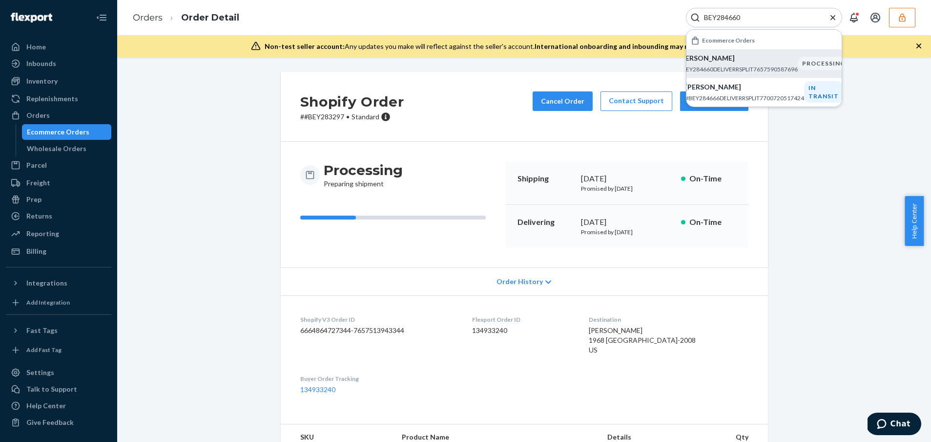
click at [722, 65] on p "#BEY284660DELIVERRSPLIT7657590587696" at bounding box center [738, 69] width 119 height 8
drag, startPoint x: 749, startPoint y: 21, endPoint x: 681, endPoint y: 15, distance: 68.1
click at [682, 15] on div "Orders Order Detail BEY284660 Ecommerce Orders [PERSON_NAME] #BEY284660DELIVERR…" at bounding box center [524, 17] width 814 height 35
click at [721, 17] on input "BEY284660" at bounding box center [760, 18] width 120 height 10
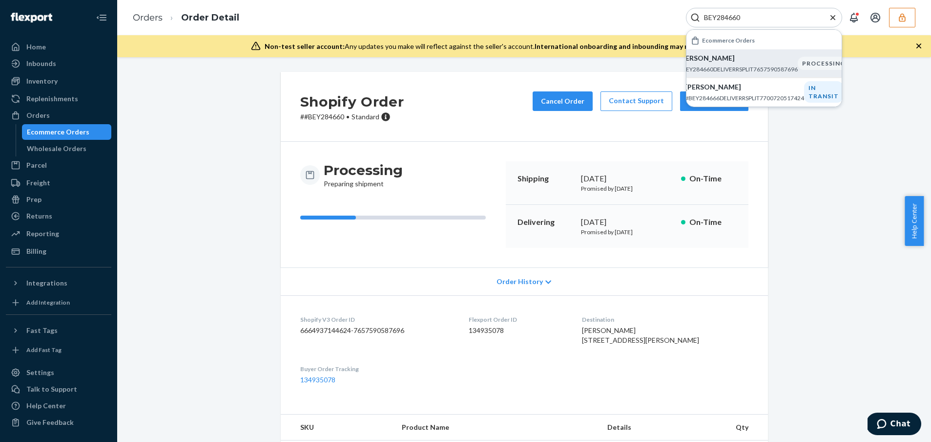
paste input "897"
type input "BEY288970"
click at [759, 62] on p "Je'nique Harewood" at bounding box center [738, 58] width 119 height 10
click at [834, 18] on icon "Close Search" at bounding box center [833, 17] width 5 height 5
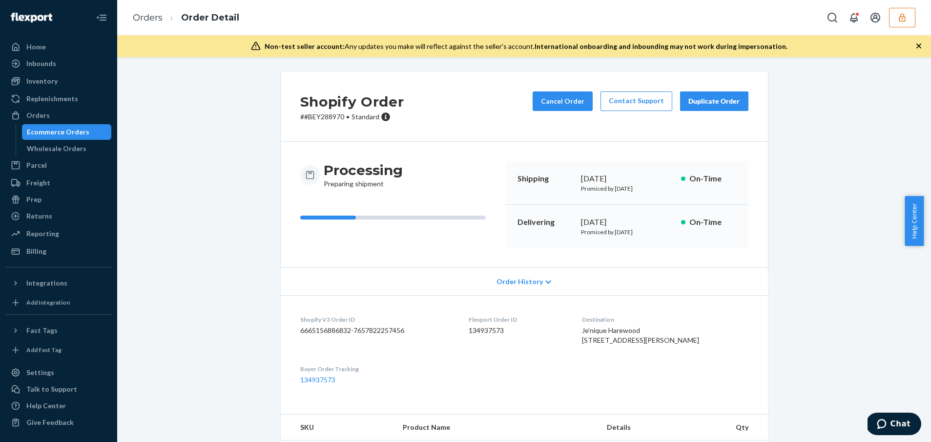
click at [905, 18] on icon "button" at bounding box center [902, 17] width 6 height 8
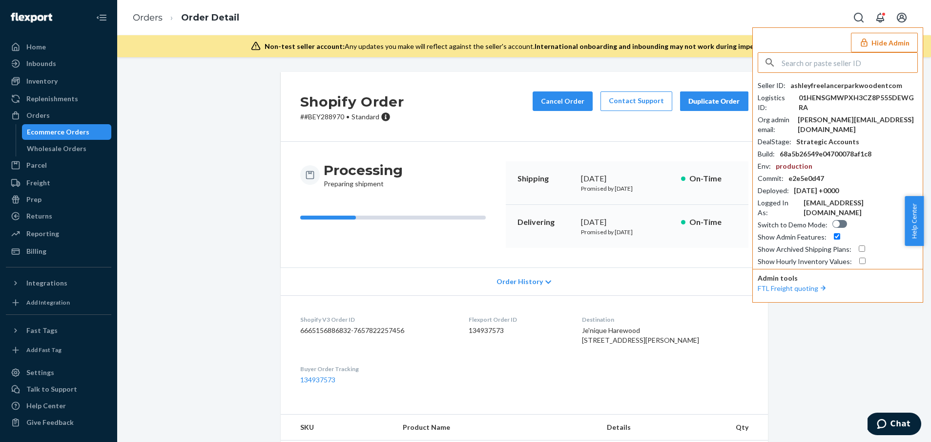
click at [876, 39] on button "Hide Admin" at bounding box center [884, 43] width 67 height 20
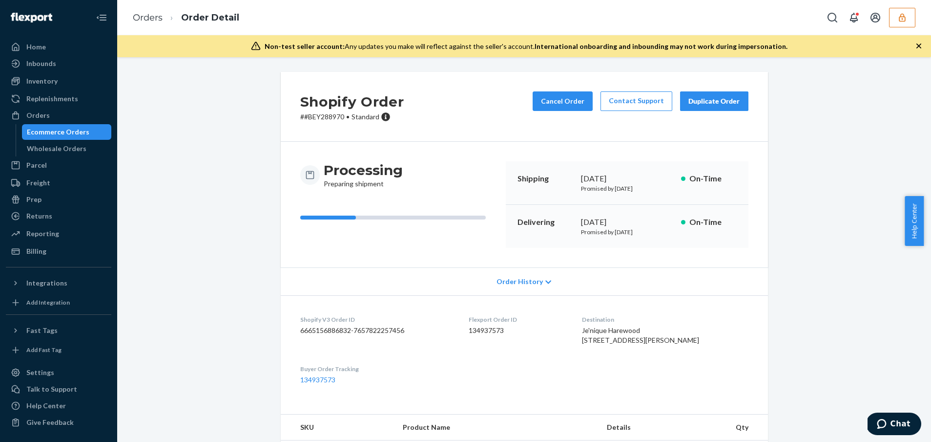
scroll to position [91, 0]
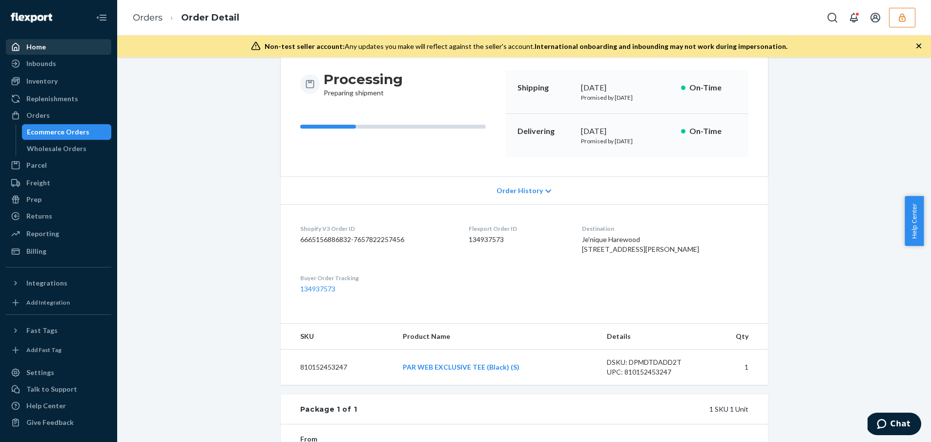
click at [57, 45] on div "Home" at bounding box center [59, 47] width 104 height 14
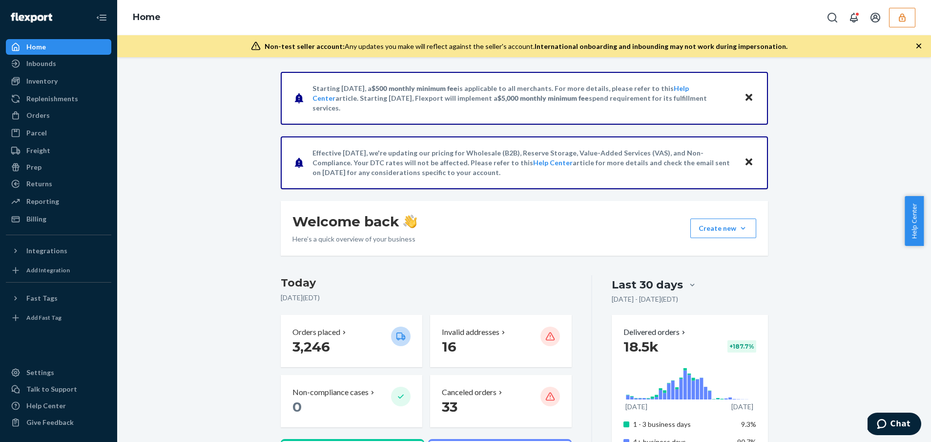
click at [901, 17] on icon "button" at bounding box center [903, 18] width 10 height 10
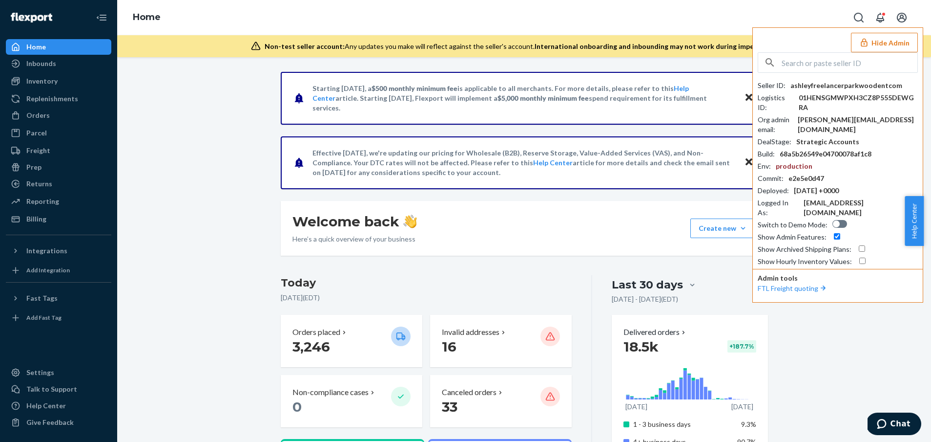
click at [881, 46] on button "Hide Admin" at bounding box center [884, 43] width 67 height 20
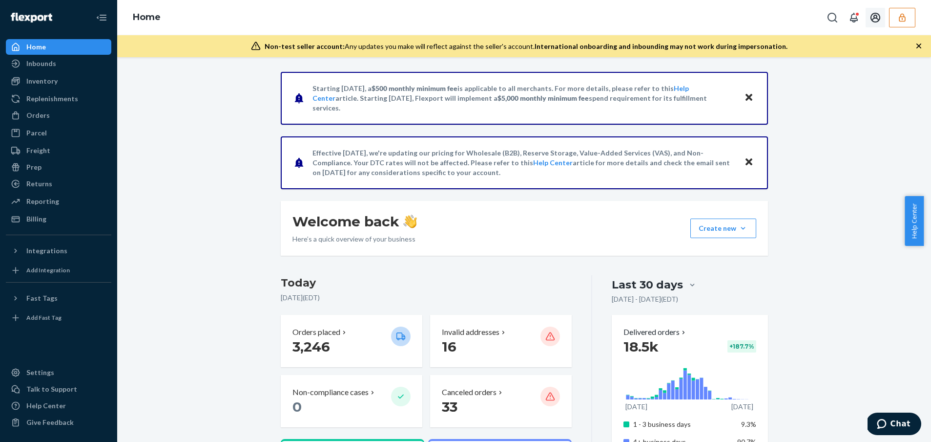
click at [909, 14] on button "button" at bounding box center [902, 18] width 26 height 20
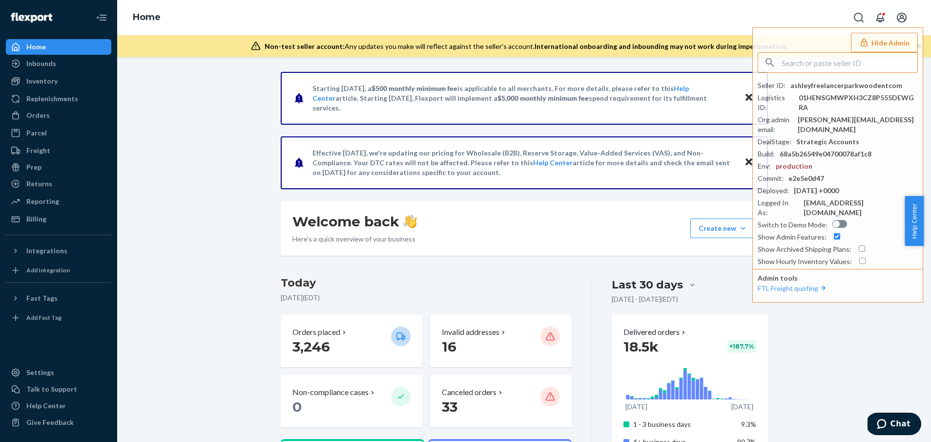
click at [879, 42] on button "Hide Admin" at bounding box center [884, 43] width 67 height 20
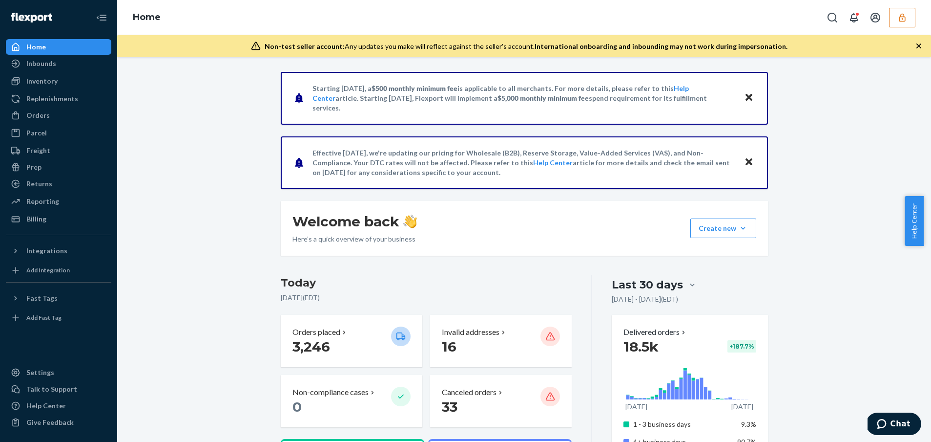
click at [910, 20] on button "button" at bounding box center [902, 18] width 26 height 20
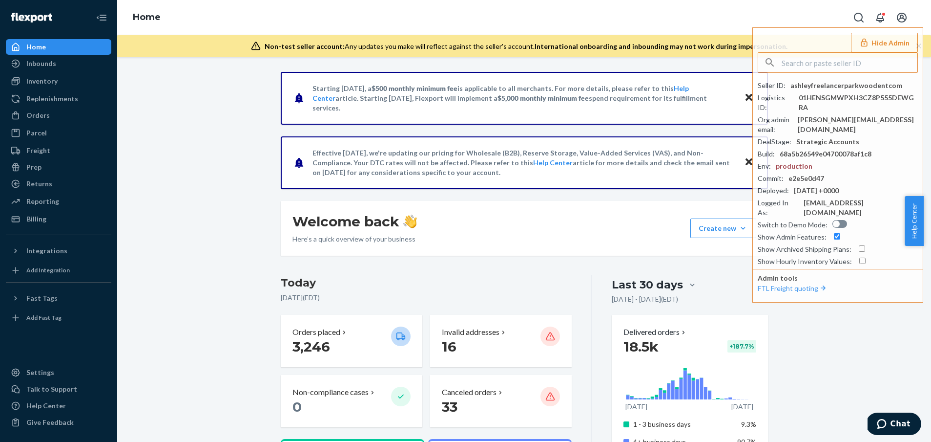
click at [887, 43] on button "Hide Admin" at bounding box center [884, 43] width 67 height 20
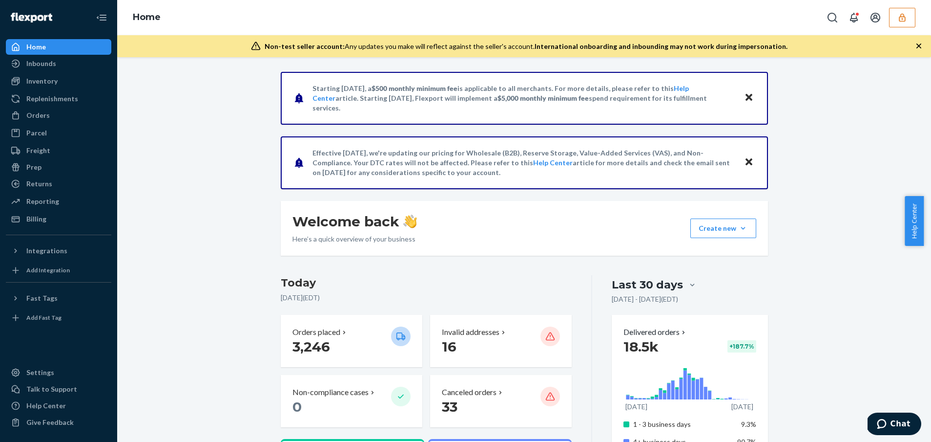
click at [892, 16] on button "button" at bounding box center [902, 18] width 26 height 20
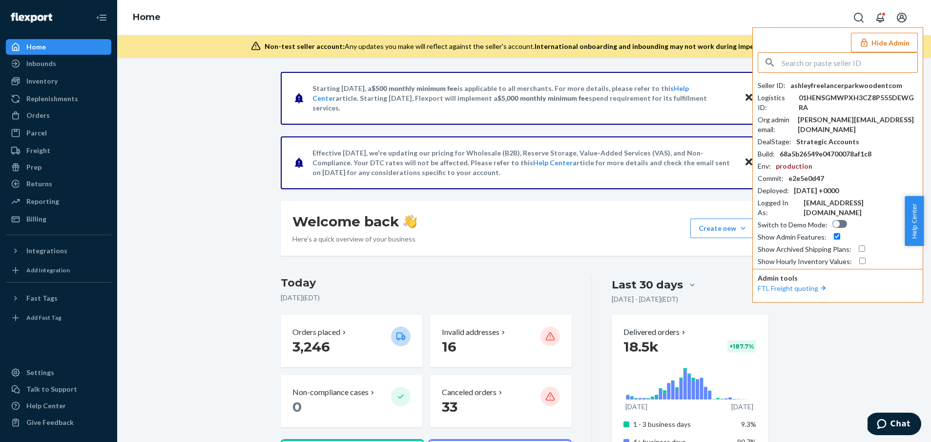
click at [874, 43] on button "Hide Admin" at bounding box center [884, 43] width 67 height 20
